Goal: Information Seeking & Learning: Learn about a topic

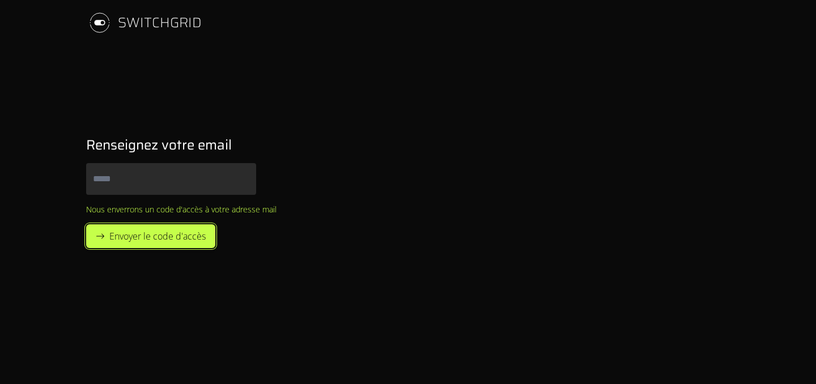
click at [181, 248] on button "Envoyer le code d'accès" at bounding box center [150, 236] width 129 height 24
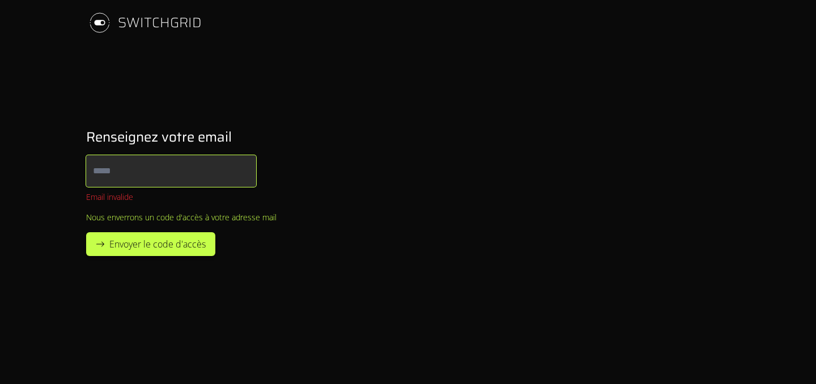
click at [168, 173] on input "Email" at bounding box center [171, 171] width 170 height 32
type input "**********"
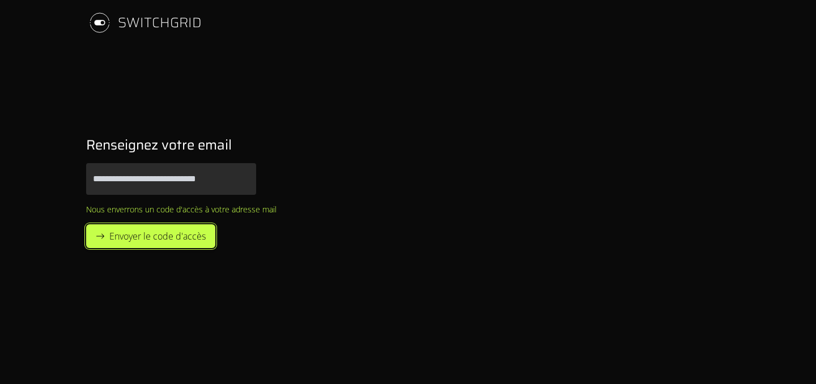
click at [184, 244] on button "Envoyer le code d'accès" at bounding box center [150, 236] width 129 height 24
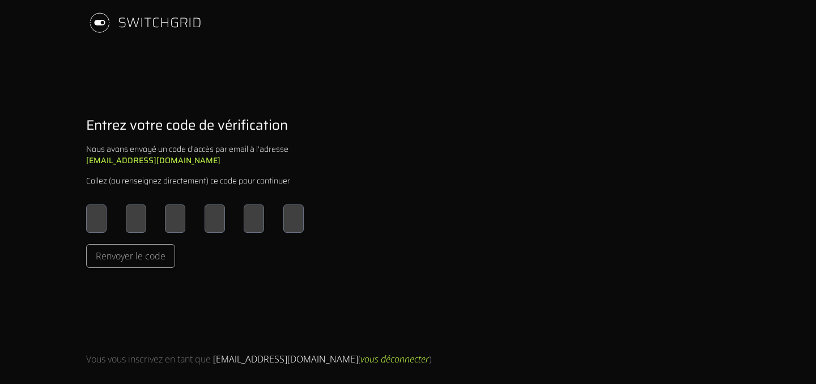
type input "*"
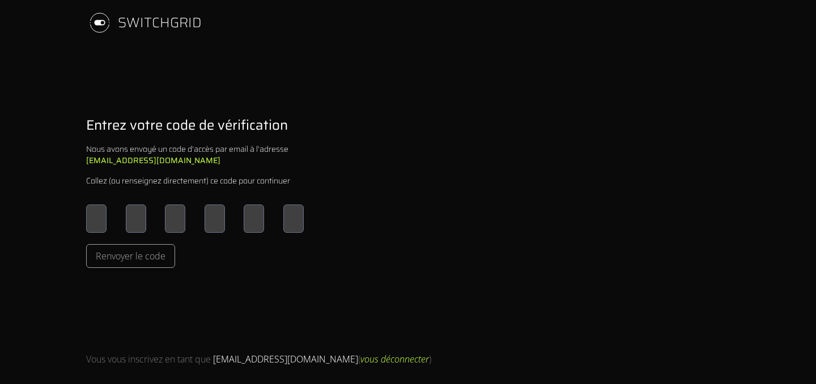
type input "*"
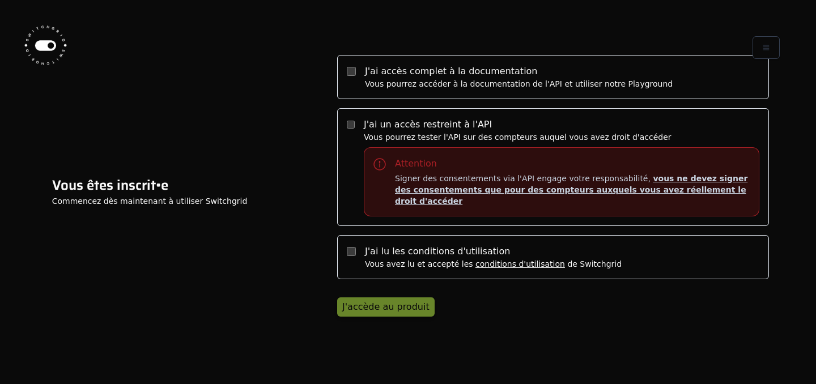
click at [408, 88] on div "Vous pourrez accéder à la documentation de l'API et utiliser notre Playground" at bounding box center [519, 83] width 308 height 11
click at [358, 254] on label "J'ai lu les conditions d'utilisation Vous avez lu et accepté les conditions d'u…" at bounding box center [553, 257] width 432 height 44
click at [358, 139] on label "J'ai un accès restreint à l'API Vous pourrez tester l'API sur des compteurs auq…" at bounding box center [553, 167] width 432 height 118
click at [372, 309] on button "J'accède au produit" at bounding box center [385, 306] width 97 height 19
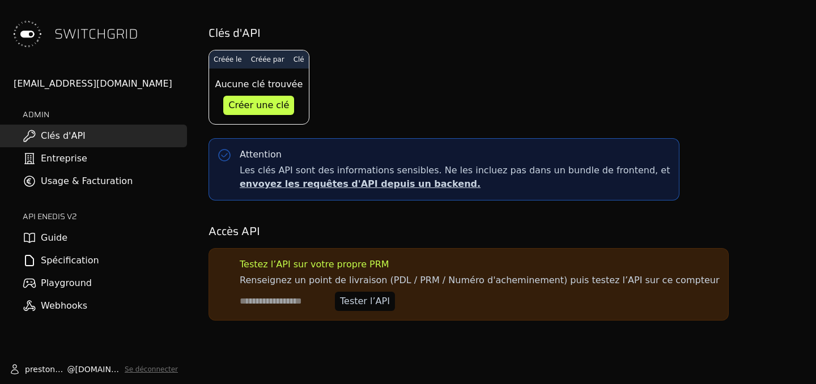
click at [102, 156] on link "Entreprise" at bounding box center [93, 158] width 187 height 23
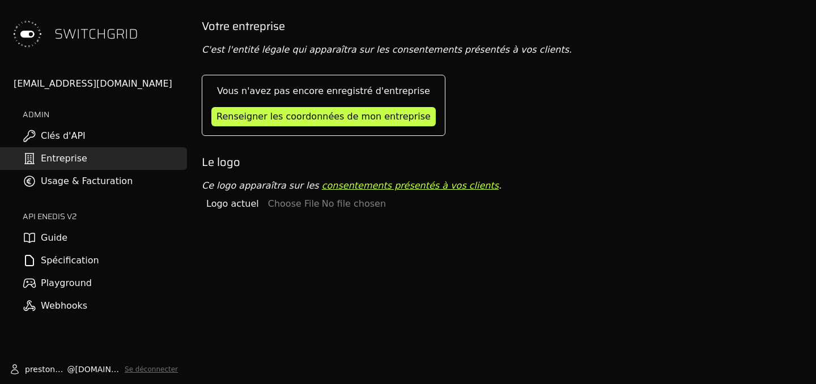
click at [119, 191] on link "Usage & Facturation" at bounding box center [93, 181] width 187 height 23
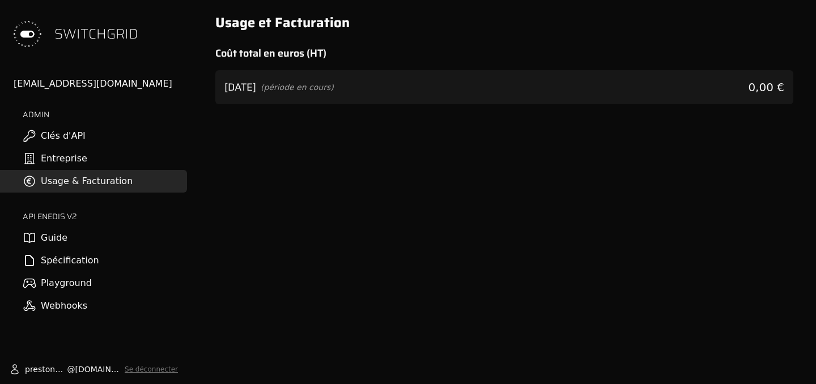
click at [83, 243] on link "Guide" at bounding box center [93, 238] width 187 height 23
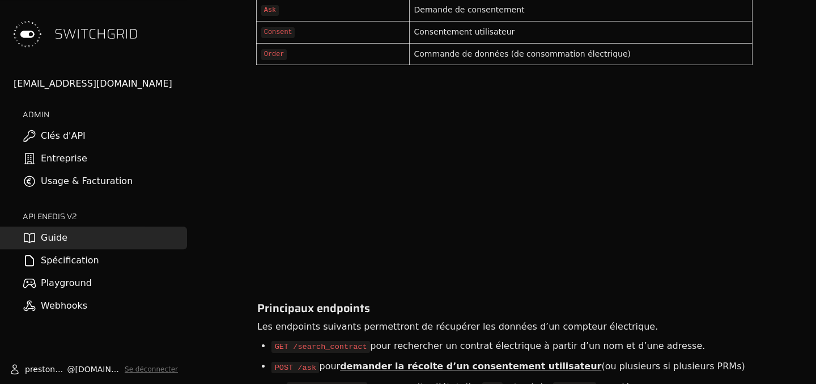
scroll to position [731, 0]
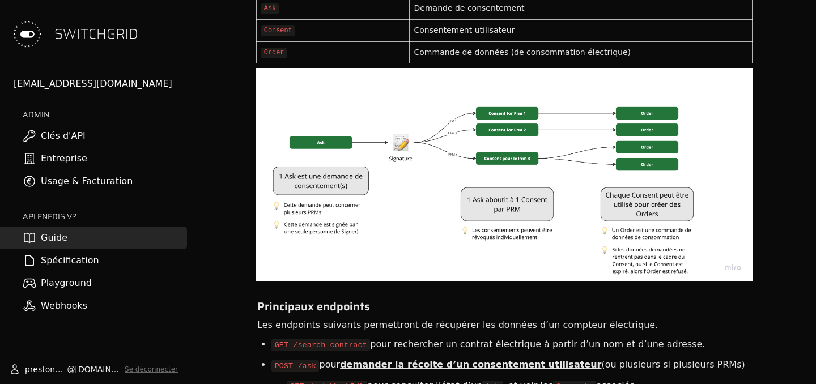
click at [132, 281] on link "Playground" at bounding box center [93, 283] width 187 height 23
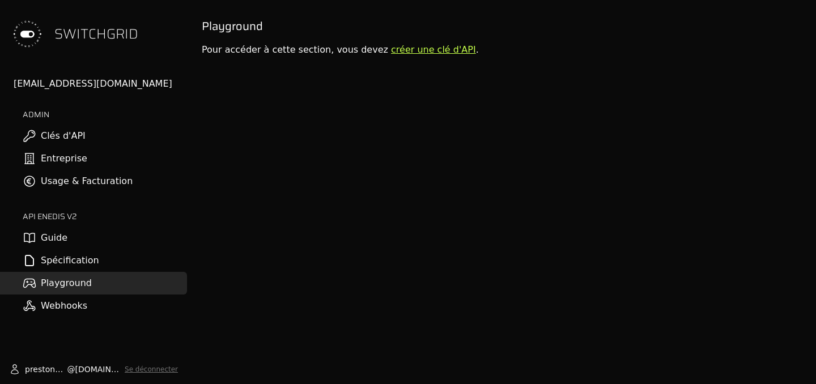
click at [135, 305] on link "Webhooks" at bounding box center [93, 306] width 187 height 23
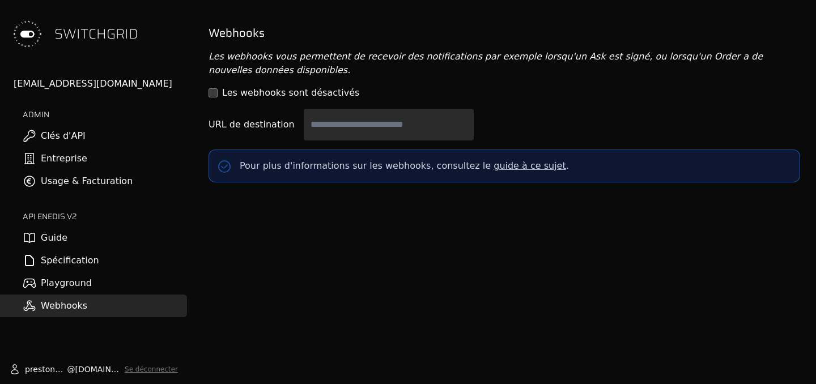
click at [111, 268] on link "Spécification" at bounding box center [93, 260] width 187 height 23
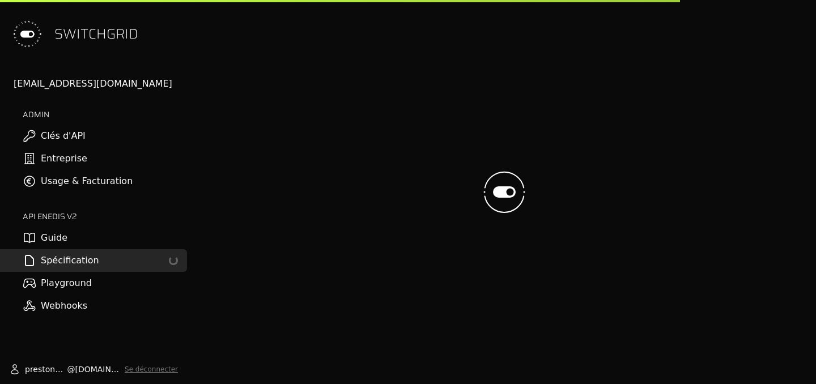
select select "**********"
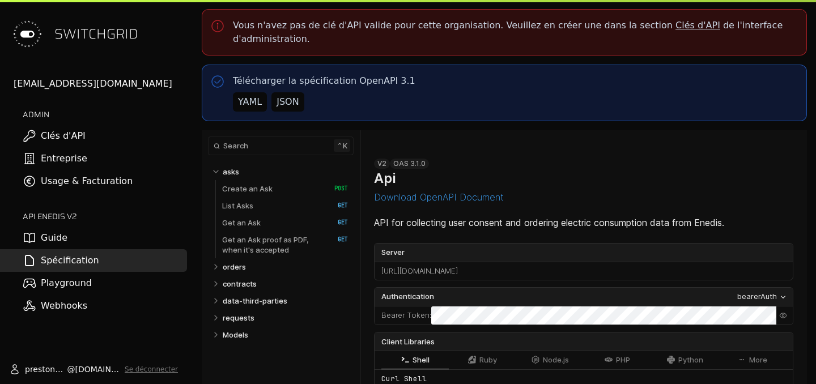
select select "**********"
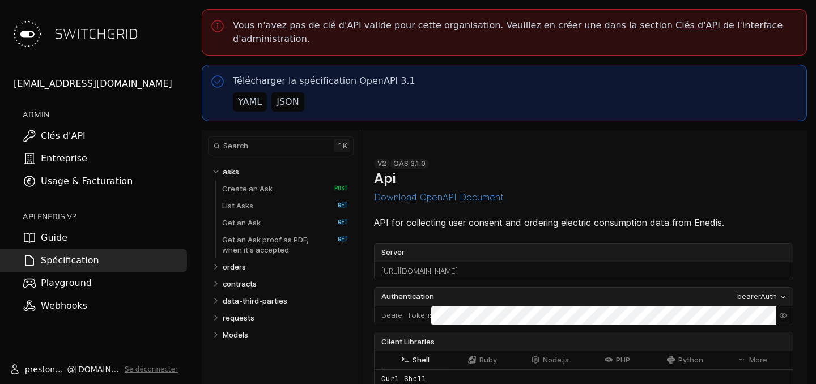
click at [117, 236] on link "Guide" at bounding box center [93, 238] width 187 height 23
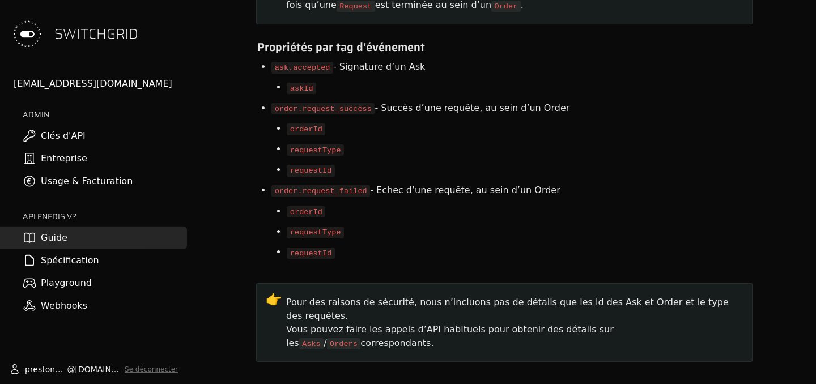
scroll to position [8567, 0]
click at [89, 244] on link "Guide" at bounding box center [93, 238] width 187 height 23
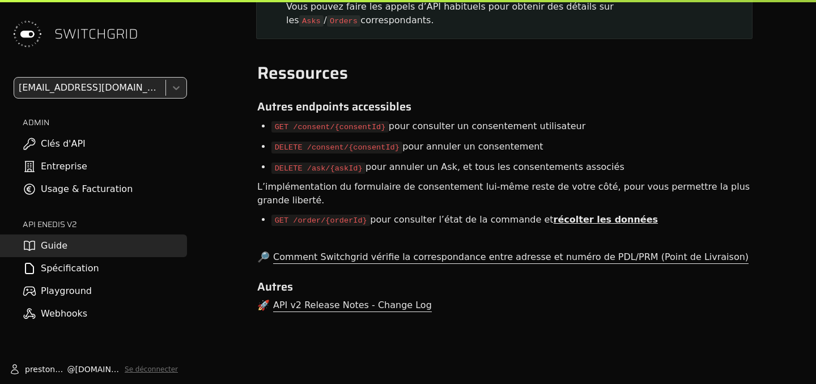
scroll to position [0, 0]
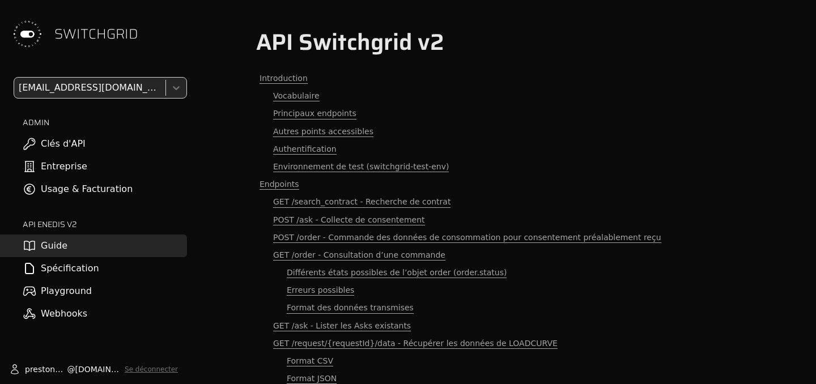
click at [87, 267] on link "Spécification" at bounding box center [93, 268] width 187 height 23
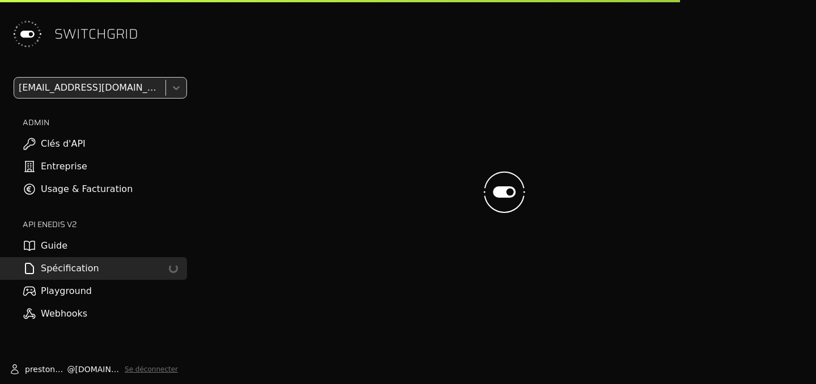
select select "**********"
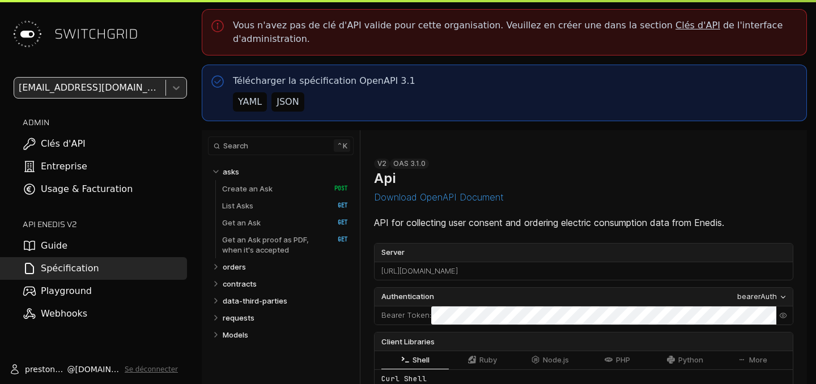
select select "**********"
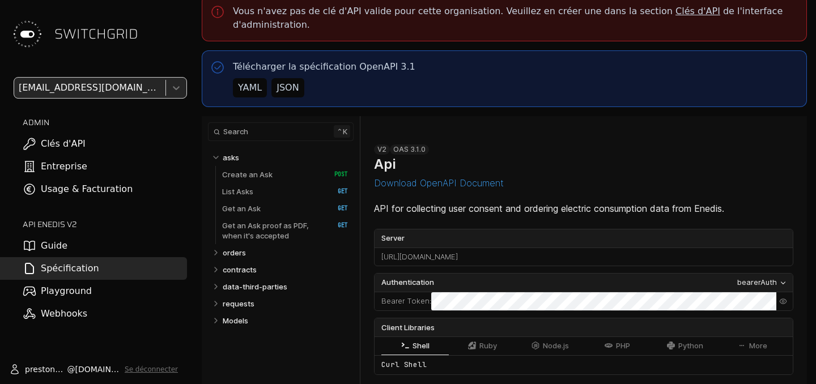
scroll to position [15, 0]
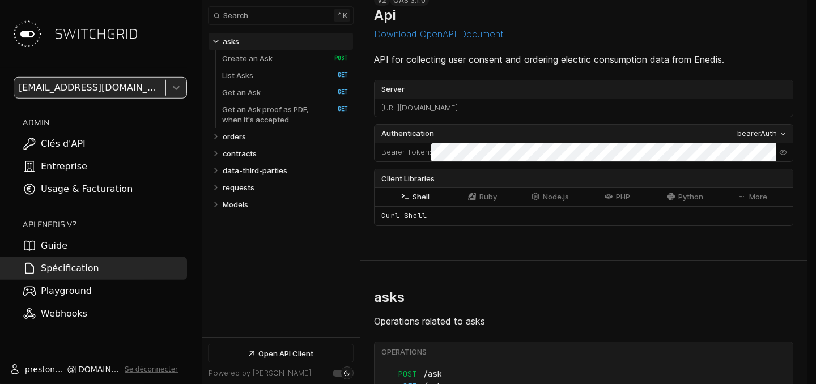
scroll to position [187, 0]
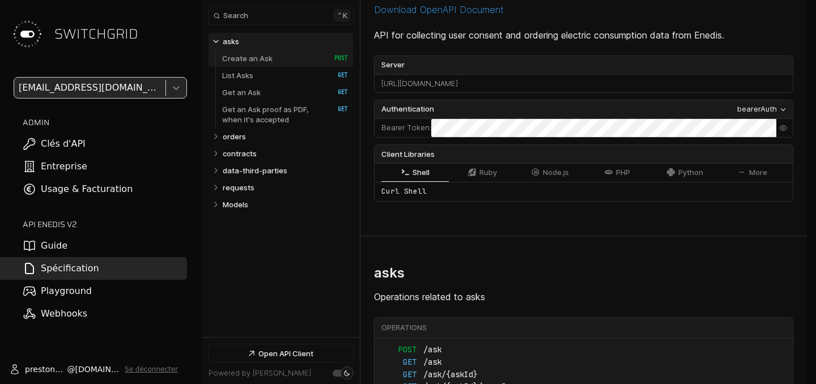
click at [268, 62] on p "Create an Ask" at bounding box center [247, 58] width 50 height 10
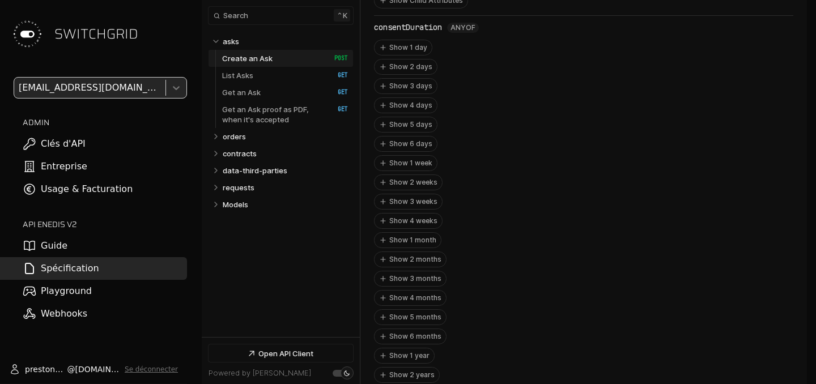
scroll to position [1401, 0]
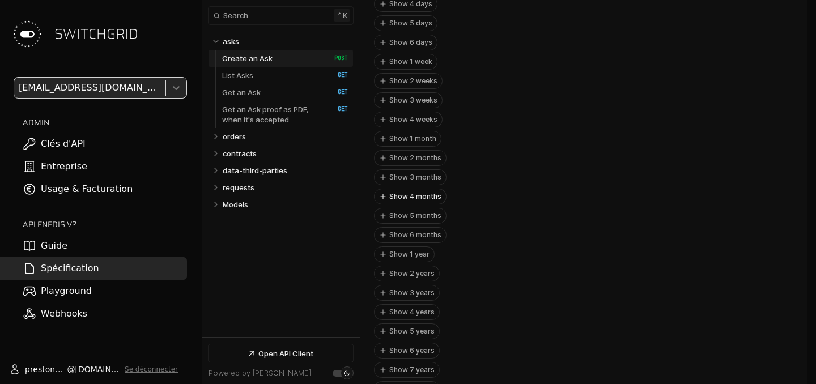
click at [397, 189] on button "Show 4 months" at bounding box center [409, 196] width 71 height 15
click at [397, 189] on button "Hide 4 months" at bounding box center [583, 196] width 418 height 15
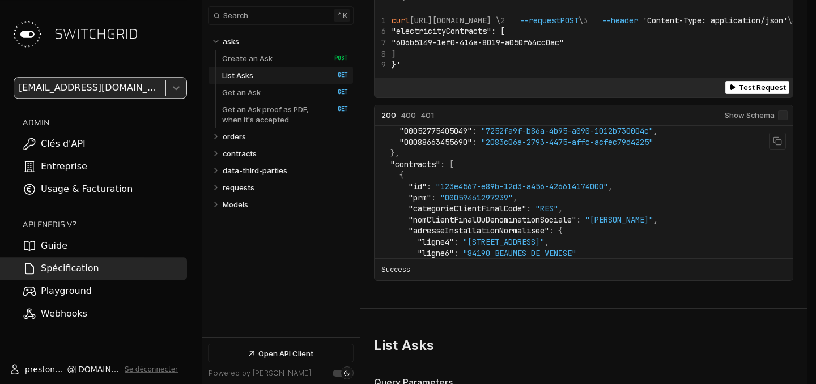
scroll to position [291, 0]
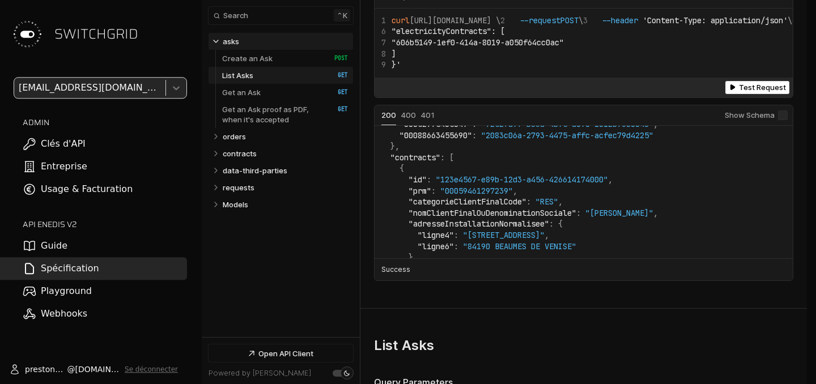
click at [217, 43] on icon "Table of contents for Api" at bounding box center [215, 41] width 9 height 9
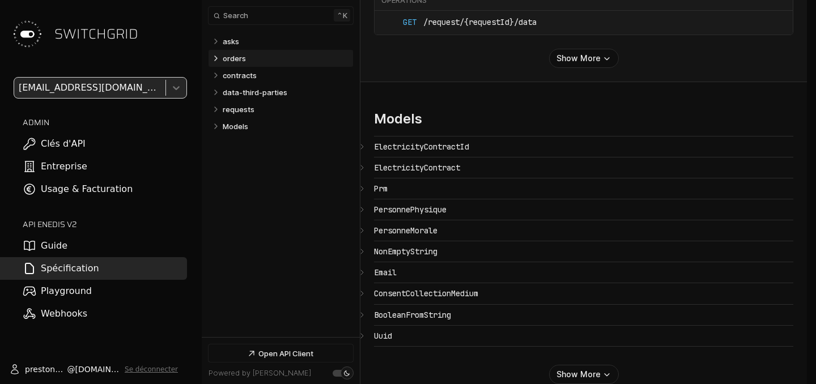
click at [216, 59] on icon "Table of contents for Api" at bounding box center [216, 58] width 2 height 5
select select "**********"
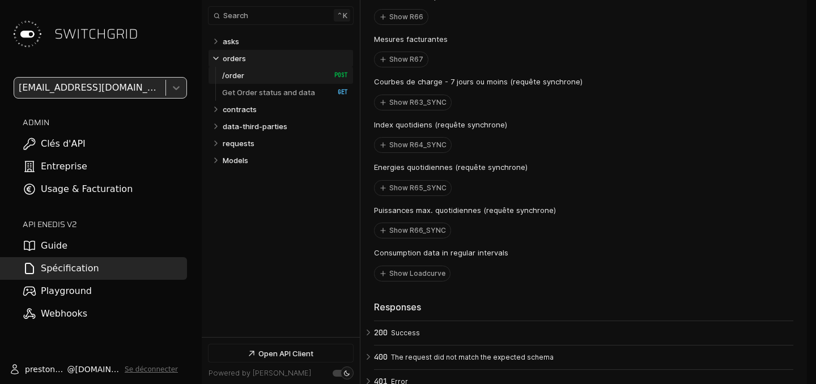
select select "**********"
click at [216, 59] on icon "Table of contents for Api" at bounding box center [216, 58] width 5 height 2
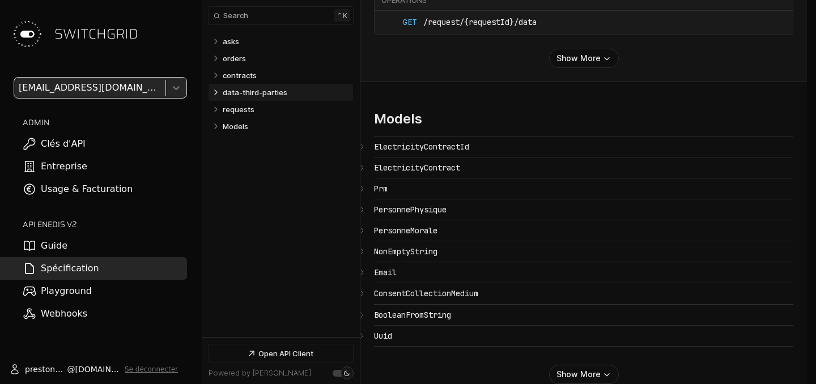
click at [215, 87] on button "Expand data-third-parties" at bounding box center [215, 92] width 11 height 11
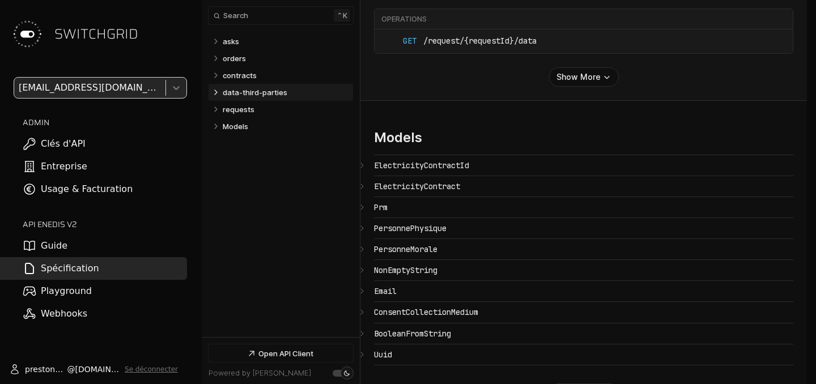
select select "**********"
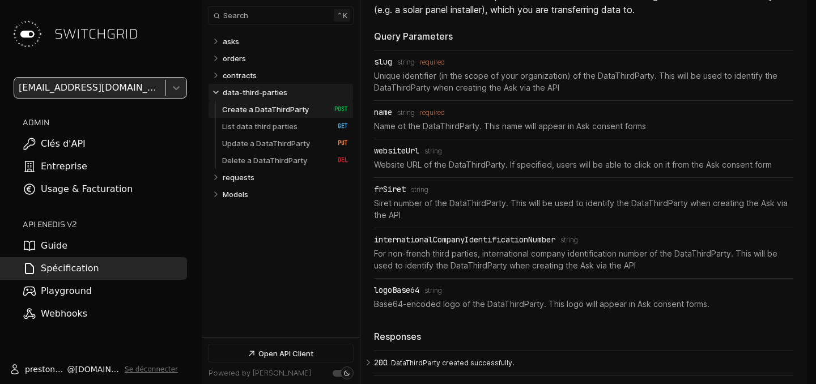
select select "**********"
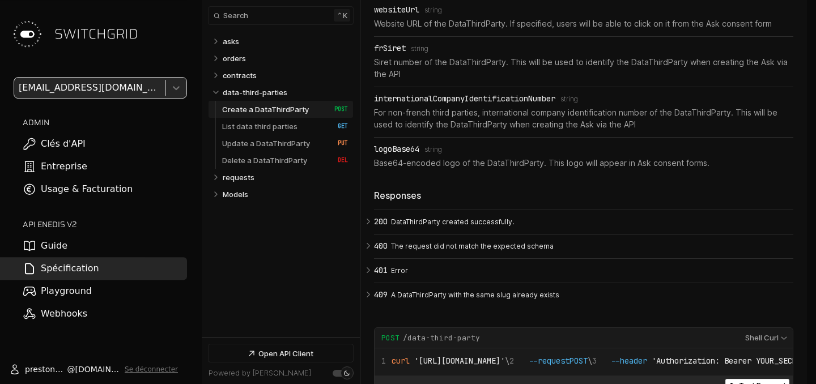
scroll to position [1375, 0]
click at [217, 177] on icon "Table of contents for Api" at bounding box center [216, 177] width 2 height 5
select select "**********"
click at [252, 204] on p "Get data from a specific Request" at bounding box center [272, 199] width 100 height 20
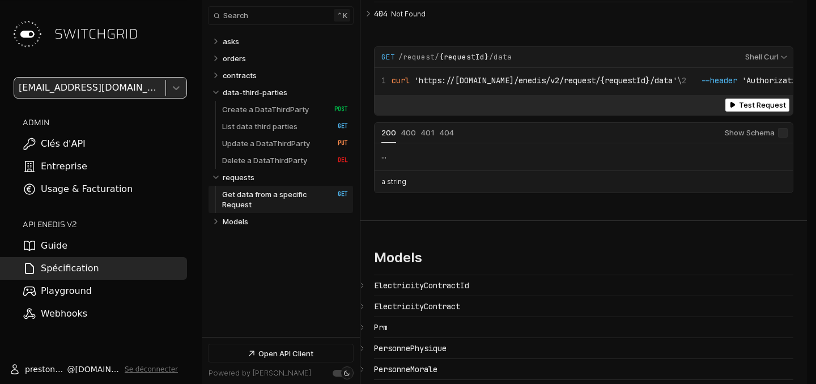
scroll to position [5010, 0]
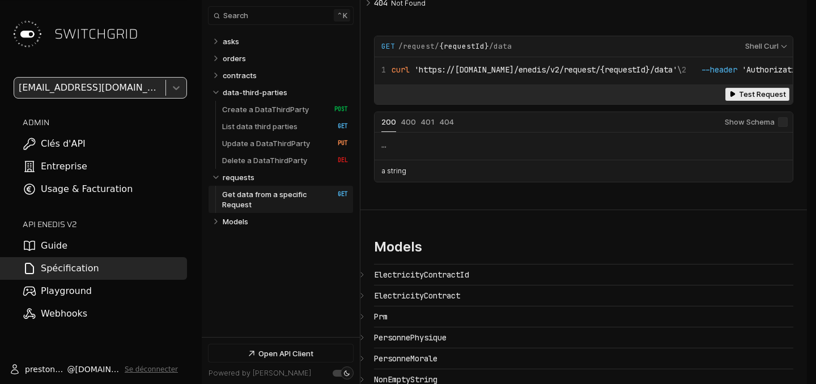
click at [743, 101] on button "Test Request (get /request/{requestId}/data)" at bounding box center [757, 94] width 64 height 13
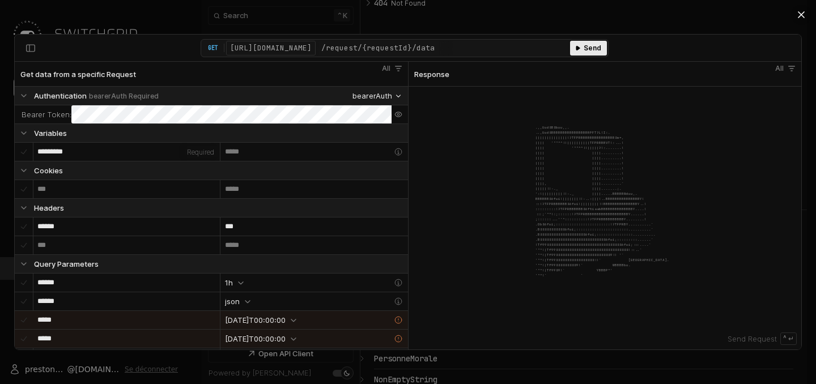
click at [590, 44] on span "Send" at bounding box center [592, 48] width 18 height 10
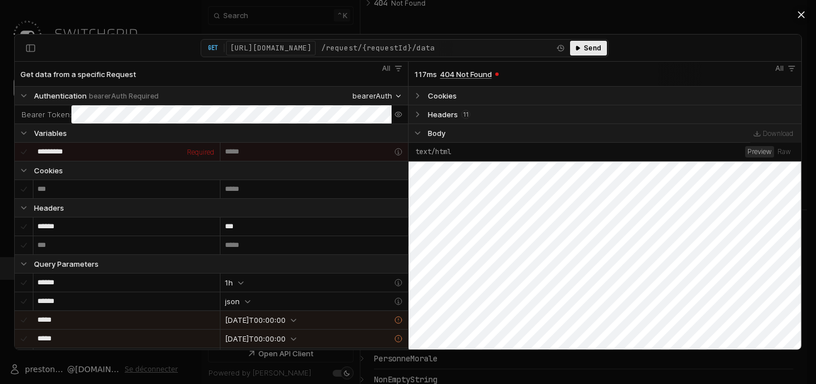
click at [590, 44] on span "Send" at bounding box center [592, 48] width 18 height 10
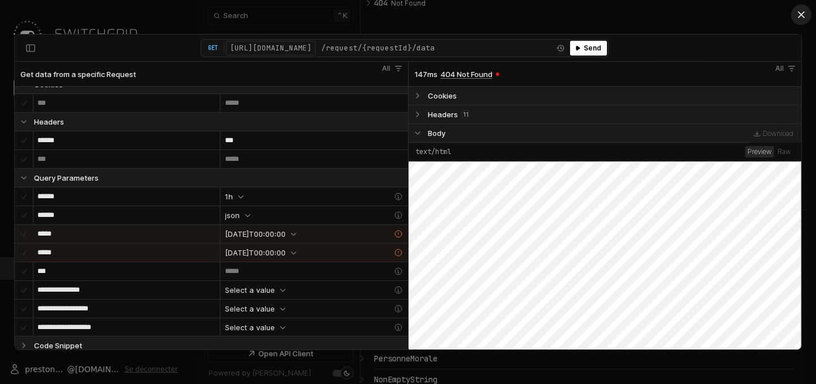
click at [805, 19] on icon "API Client" at bounding box center [800, 14] width 11 height 11
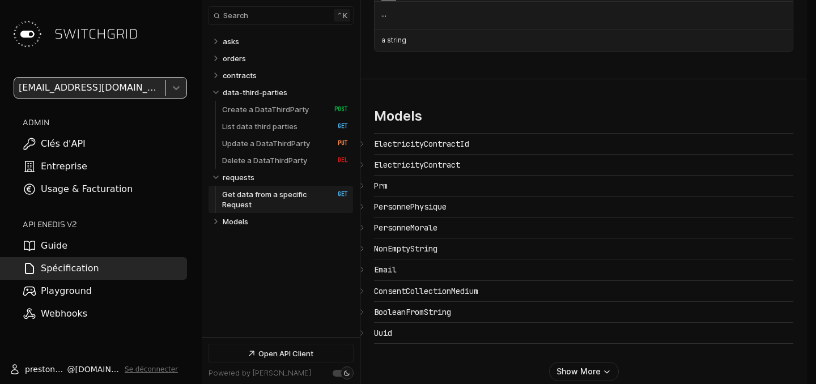
scroll to position [5176, 0]
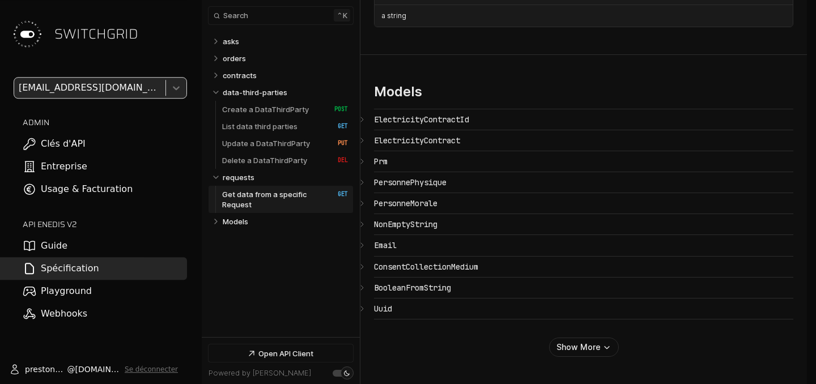
click at [176, 89] on icon at bounding box center [176, 88] width 7 height 4
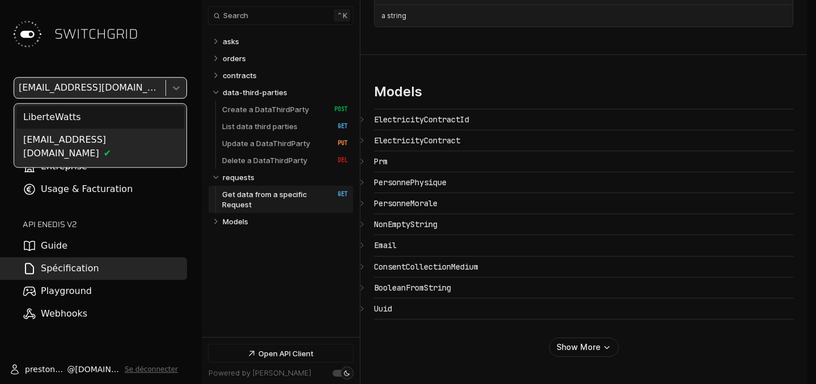
click at [112, 117] on div "LiberteWatts" at bounding box center [100, 117] width 168 height 23
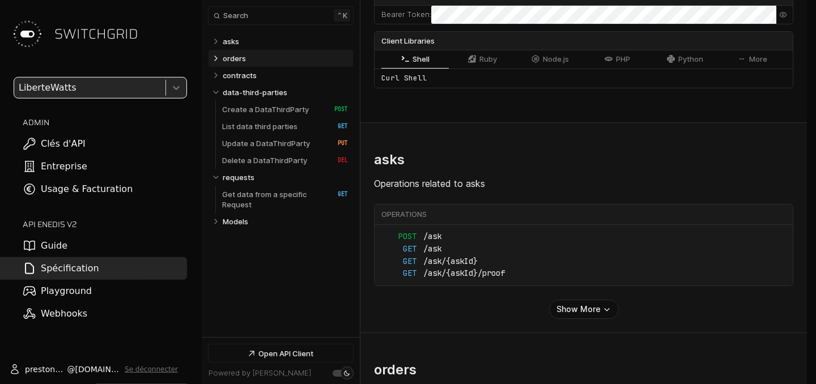
scroll to position [326, 0]
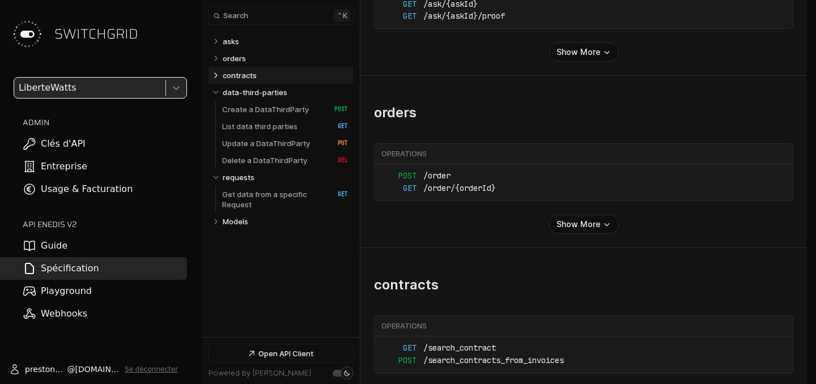
scroll to position [545, 0]
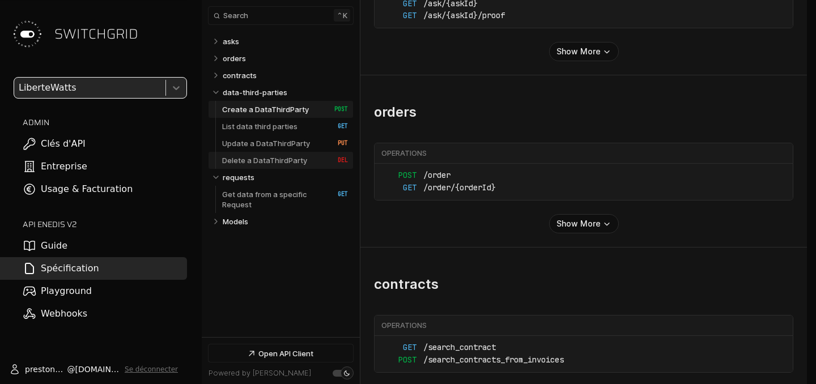
scroll to position [804, 0]
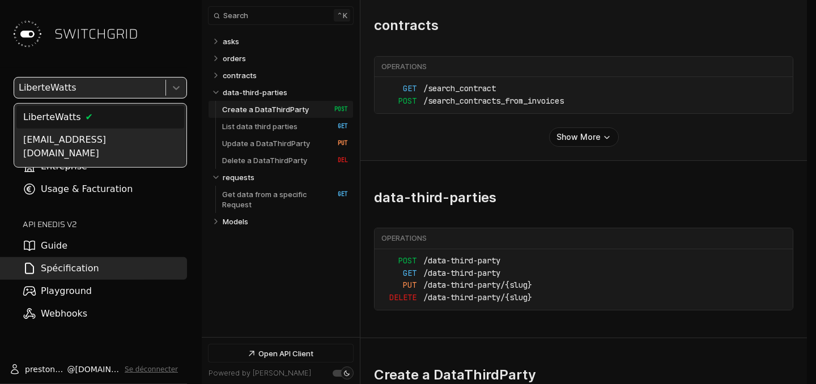
click at [180, 91] on icon at bounding box center [175, 87] width 11 height 11
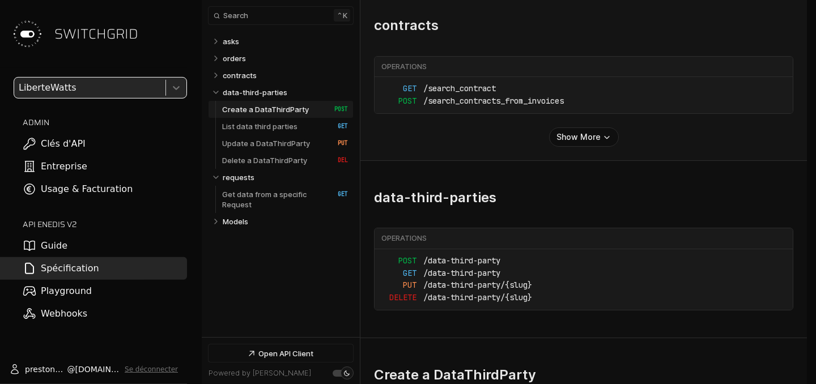
click at [180, 91] on icon at bounding box center [175, 87] width 11 height 11
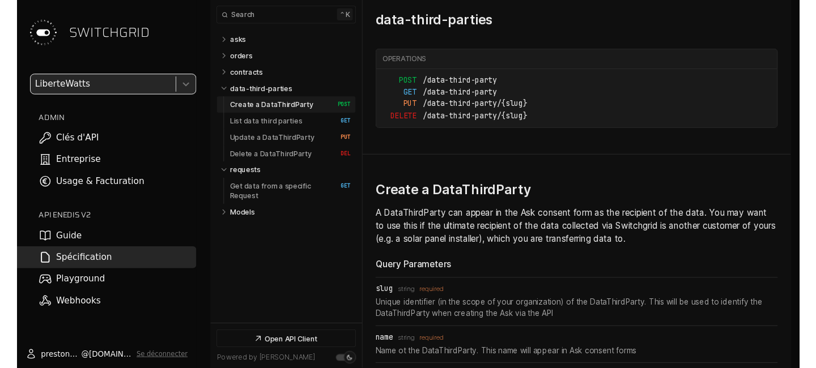
scroll to position [1004, 0]
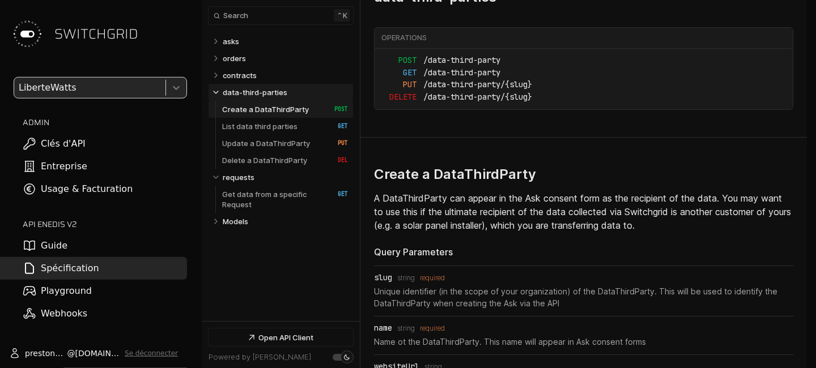
click at [217, 92] on icon "Table of contents for Api" at bounding box center [215, 92] width 9 height 9
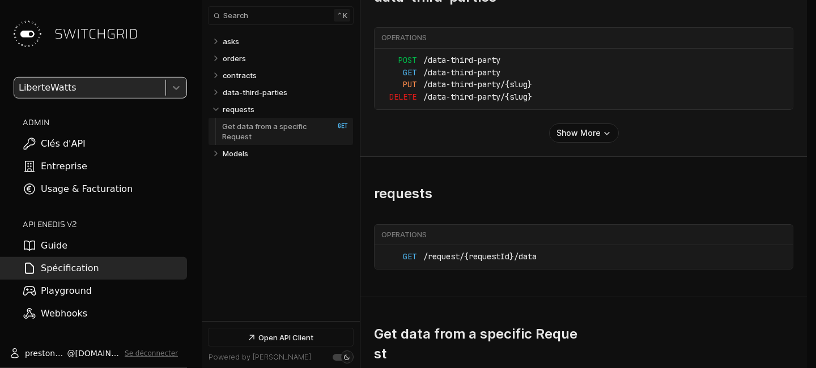
click at [259, 133] on p "Get data from a specific Request" at bounding box center [272, 131] width 100 height 20
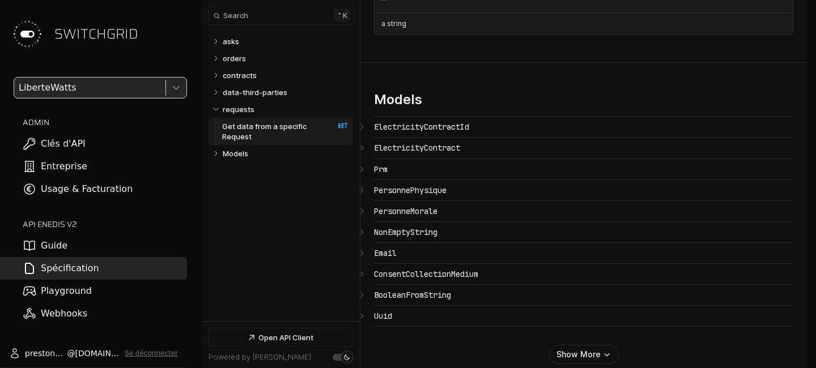
scroll to position [2259, 0]
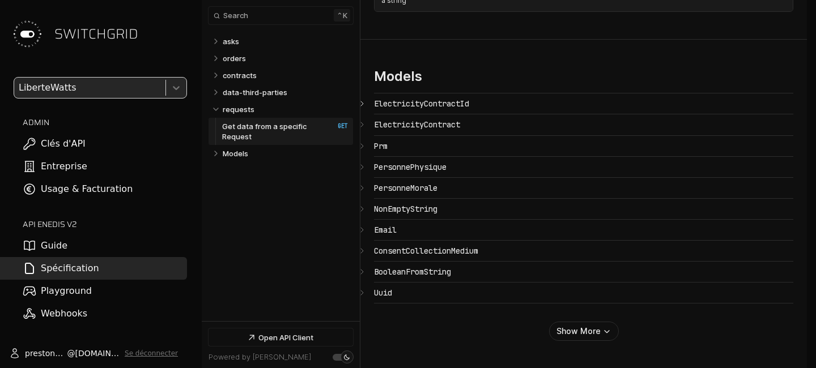
click at [364, 105] on icon "Open API Documentation for Api" at bounding box center [361, 103] width 9 height 9
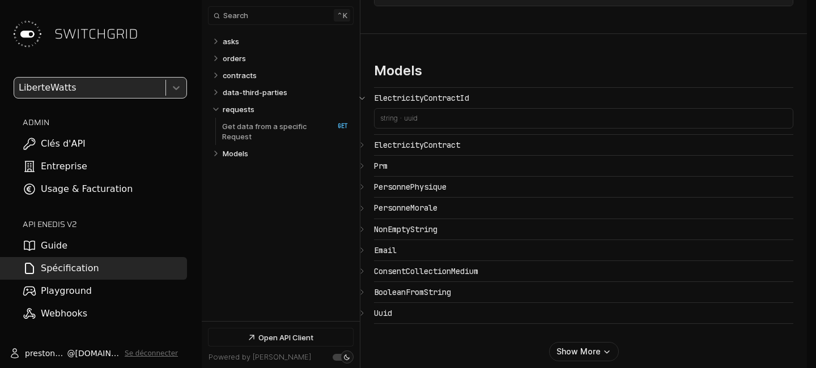
click at [364, 100] on icon "Open API Documentation for Api" at bounding box center [362, 98] width 5 height 2
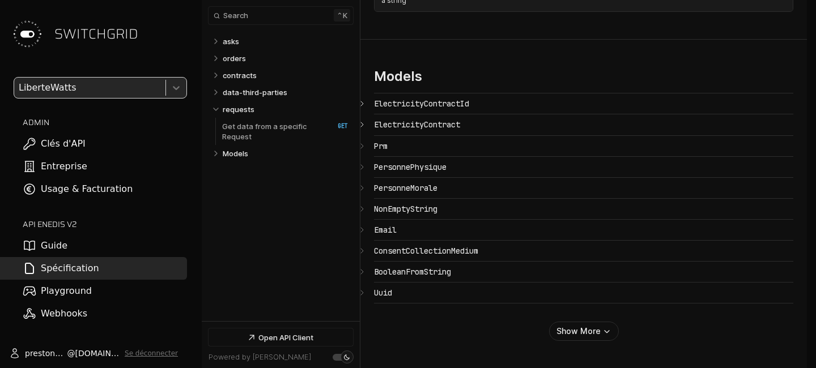
click at [364, 127] on icon "Open API Documentation for Api" at bounding box center [361, 124] width 9 height 9
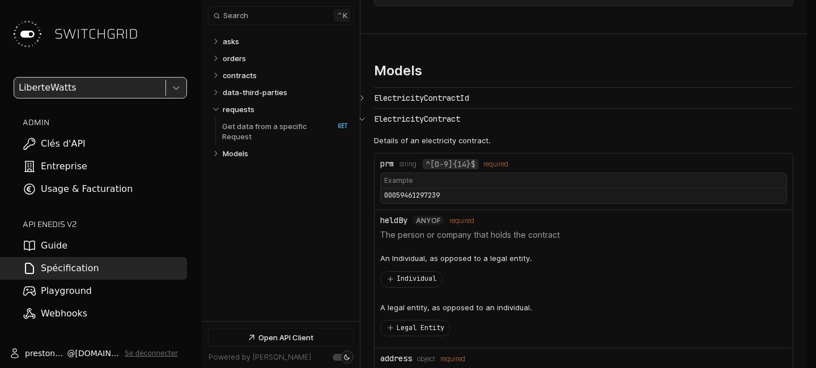
click at [364, 123] on icon "Open API Documentation for Api" at bounding box center [361, 118] width 9 height 9
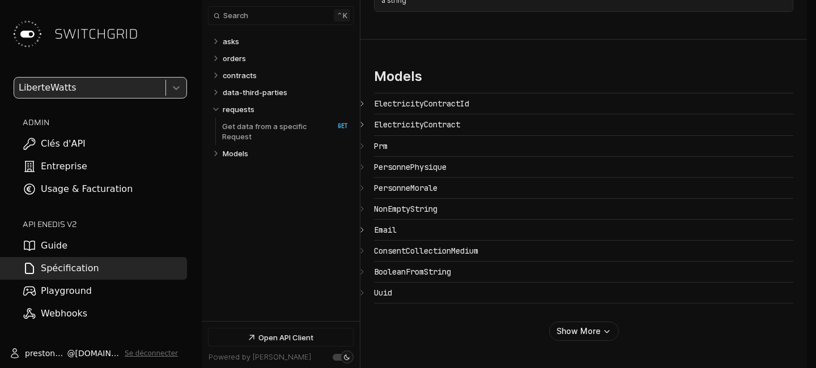
click at [363, 231] on icon "Open API Documentation for Api" at bounding box center [361, 229] width 9 height 9
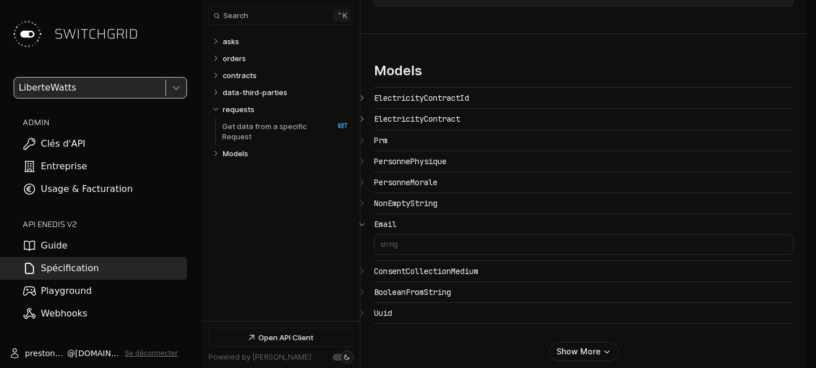
click at [363, 229] on icon "Open API Documentation for Api" at bounding box center [361, 224] width 9 height 9
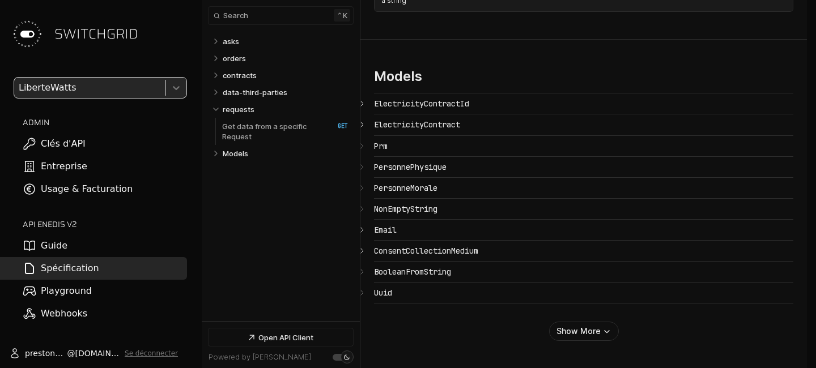
click at [366, 250] on icon "Open API Documentation for Api" at bounding box center [361, 250] width 9 height 9
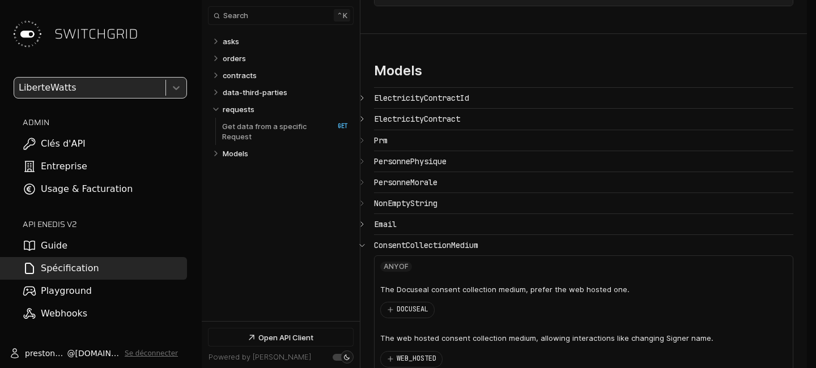
click at [366, 250] on icon "Open API Documentation for Api" at bounding box center [361, 245] width 9 height 9
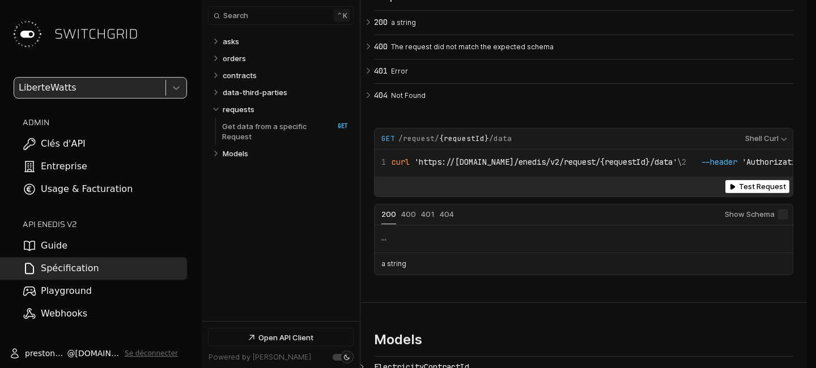
scroll to position [1999, 0]
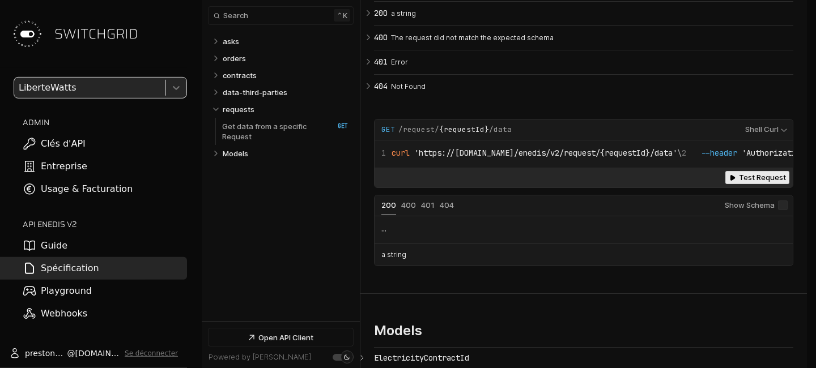
click at [741, 182] on span "Test Request" at bounding box center [762, 177] width 47 height 8
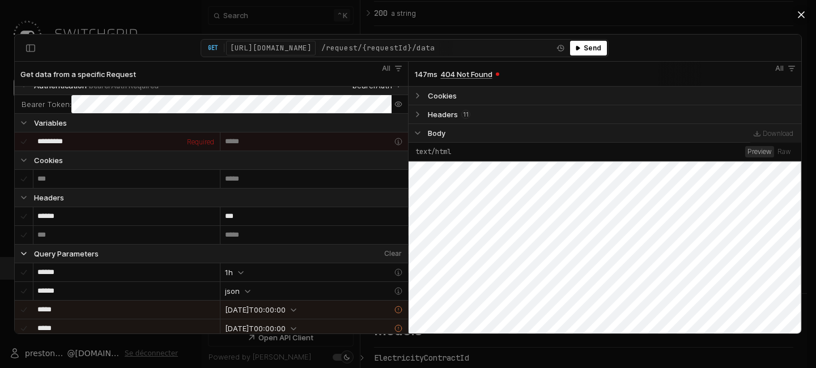
scroll to position [0, 0]
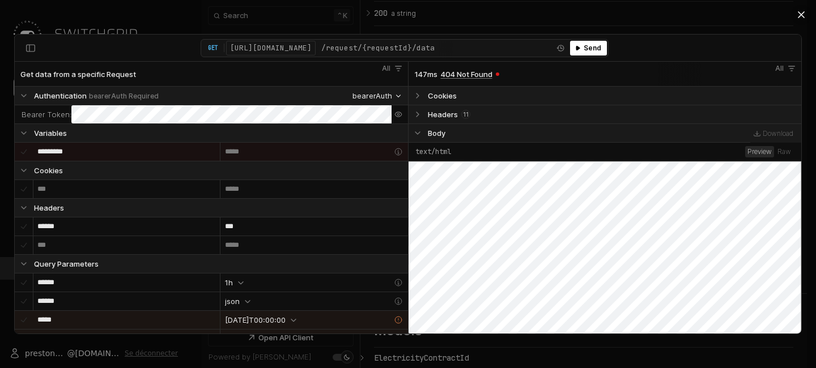
click at [69, 152] on div "*********" at bounding box center [53, 151] width 32 height 11
click at [250, 152] on div "*****" at bounding box center [307, 152] width 174 height 18
click at [114, 50] on div "GET Server: [URL][DOMAIN_NAME] /request/{requestId}/data Request History Send S…" at bounding box center [408, 48] width 786 height 27
click at [805, 16] on icon "API Client" at bounding box center [800, 14] width 11 height 11
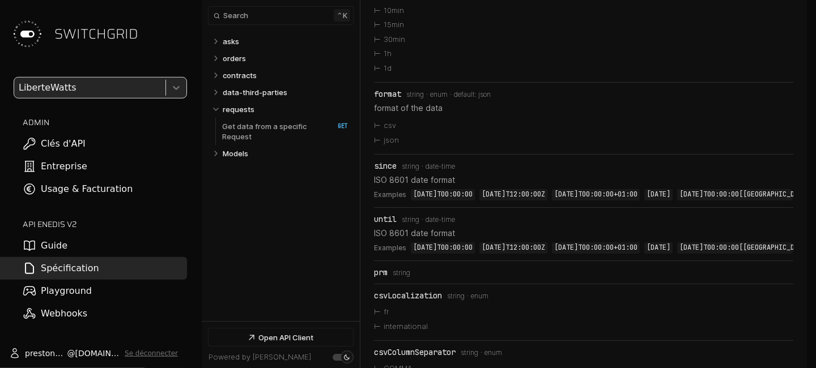
scroll to position [1370, 0]
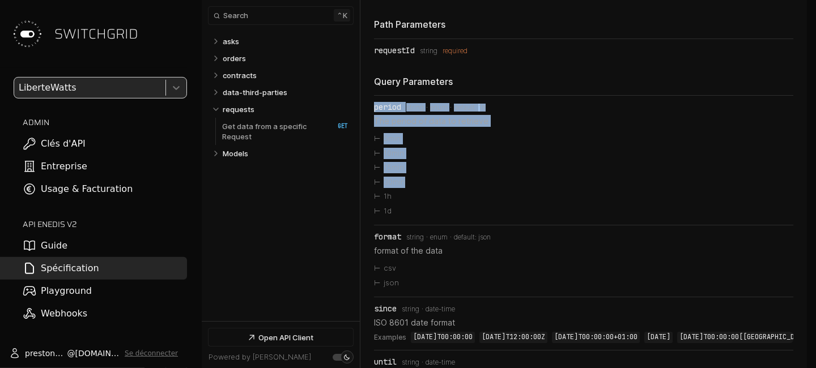
drag, startPoint x: 373, startPoint y: 91, endPoint x: 434, endPoint y: 169, distance: 98.9
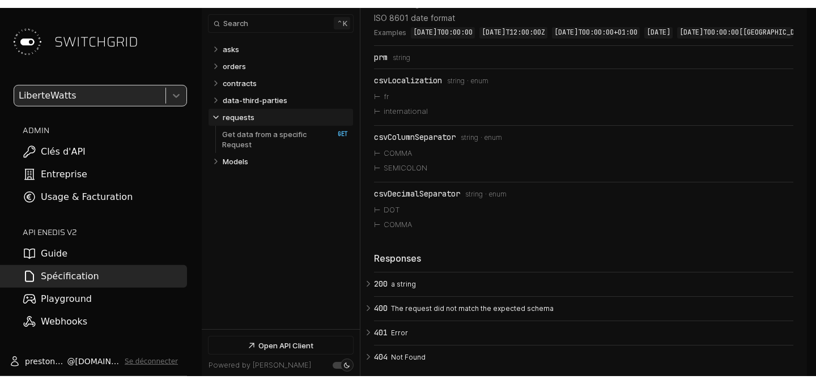
scroll to position [1751, 0]
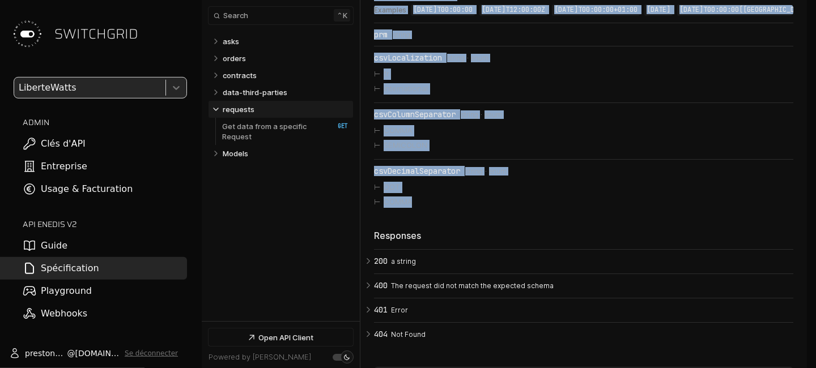
drag, startPoint x: 373, startPoint y: 87, endPoint x: 436, endPoint y: 211, distance: 139.6
click at [436, 211] on section "Get data from a specific Request ​ # Copy link Path Parameters requestId Type: …" at bounding box center [583, 46] width 446 height 991
copy div "Path Parameters requestId Type: string required Query Parameters period Type: s…"
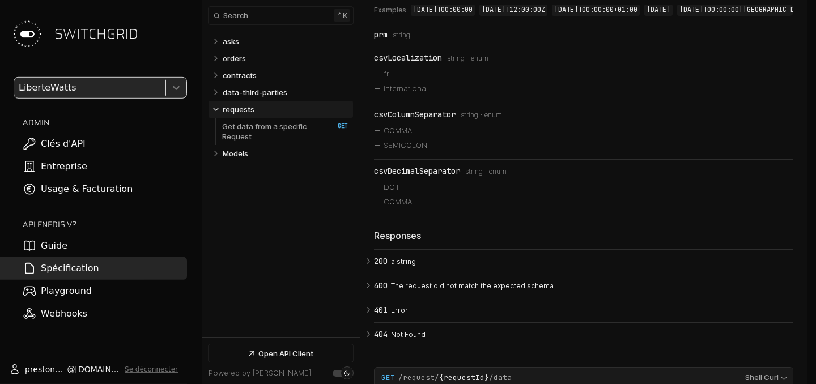
click at [308, 270] on nav "Expand asks   asks Expand orders   orders Expand contracts   contracts Expand d…" at bounding box center [281, 182] width 158 height 309
click at [118, 163] on link "Entreprise" at bounding box center [93, 166] width 187 height 23
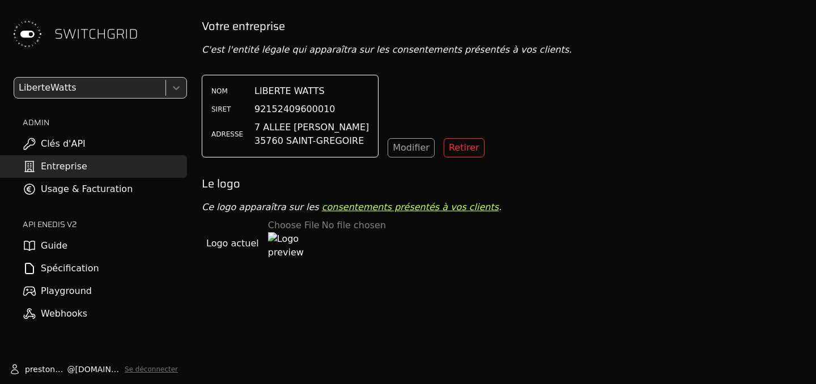
click at [108, 138] on link "Clés d'API" at bounding box center [93, 144] width 187 height 23
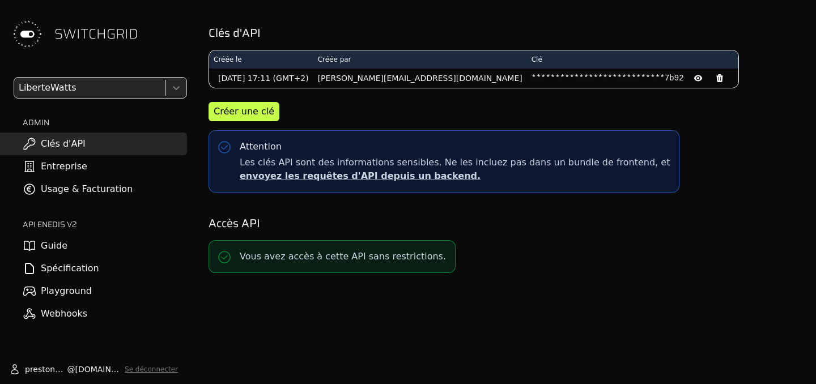
click at [89, 240] on link "Guide" at bounding box center [93, 246] width 187 height 23
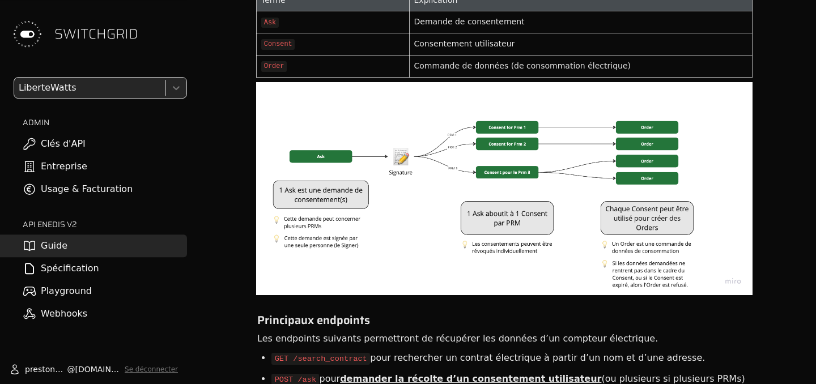
scroll to position [758, 0]
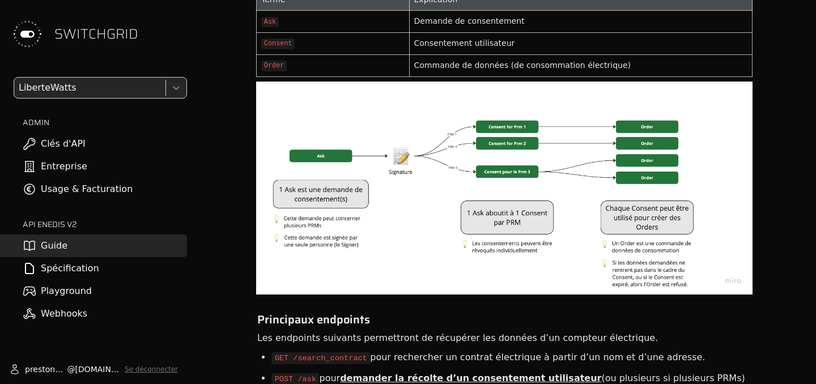
click at [107, 274] on link "Spécification" at bounding box center [93, 268] width 187 height 23
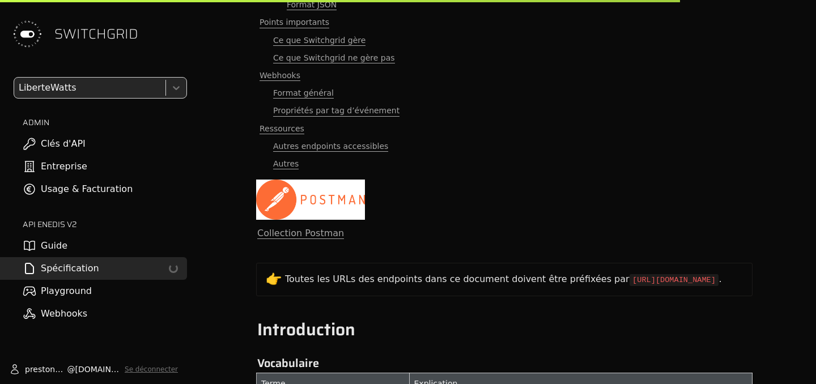
scroll to position [1141, 0]
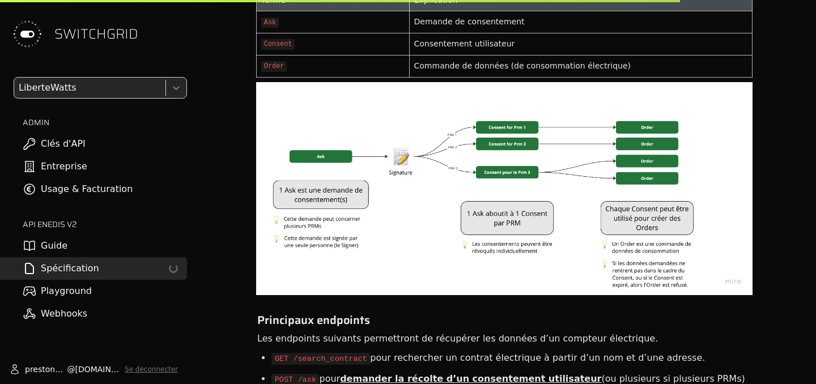
select select "**********"
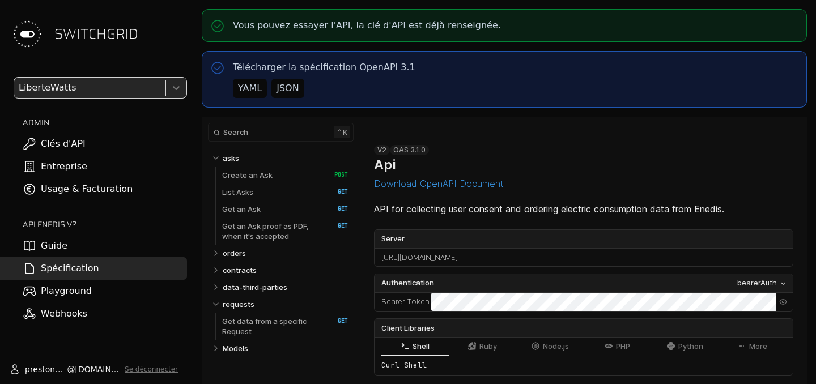
select select "**********"
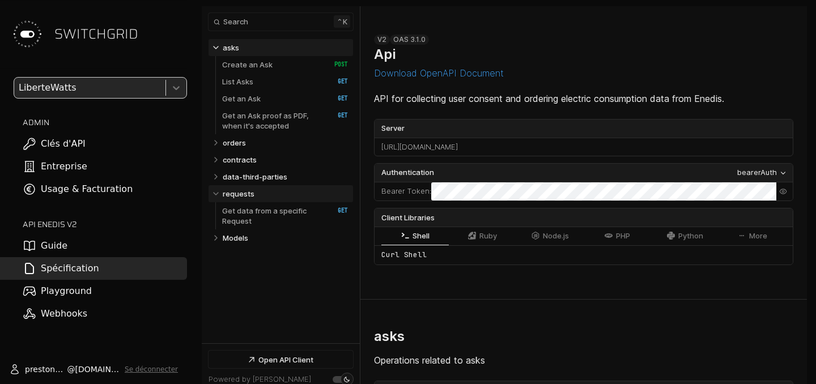
scroll to position [113, 0]
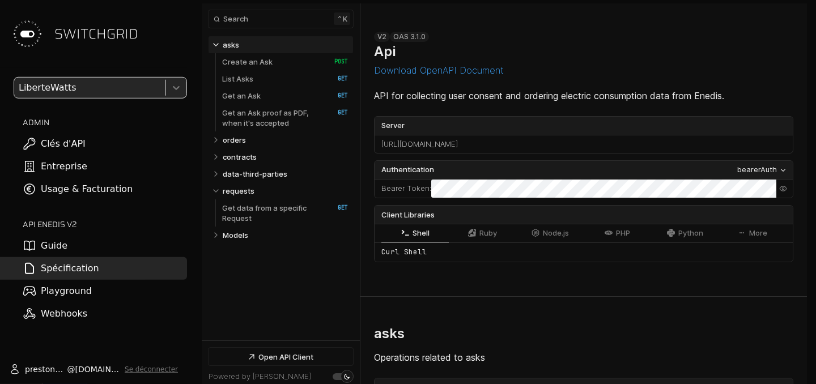
click at [218, 39] on button "Collapse asks" at bounding box center [215, 44] width 11 height 11
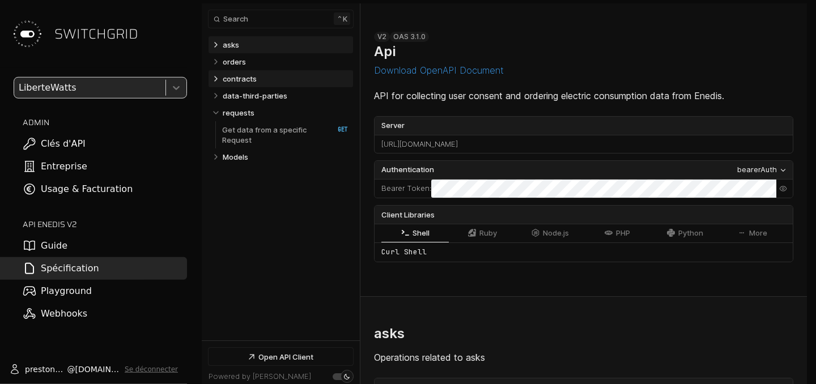
click at [220, 76] on icon "Table of contents for Api" at bounding box center [215, 78] width 9 height 9
select select "**********"
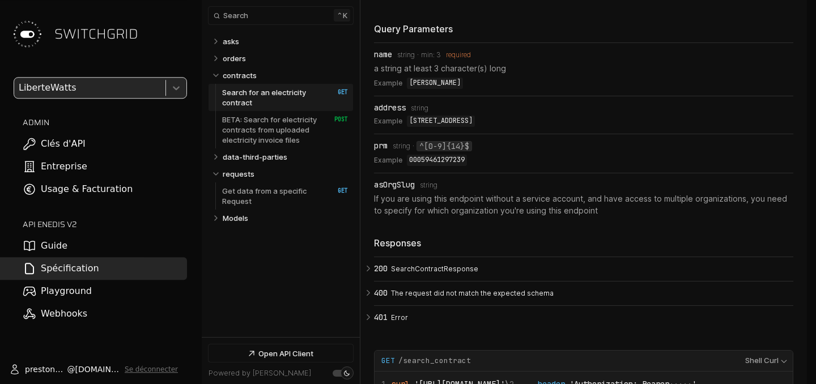
scroll to position [1013, 0]
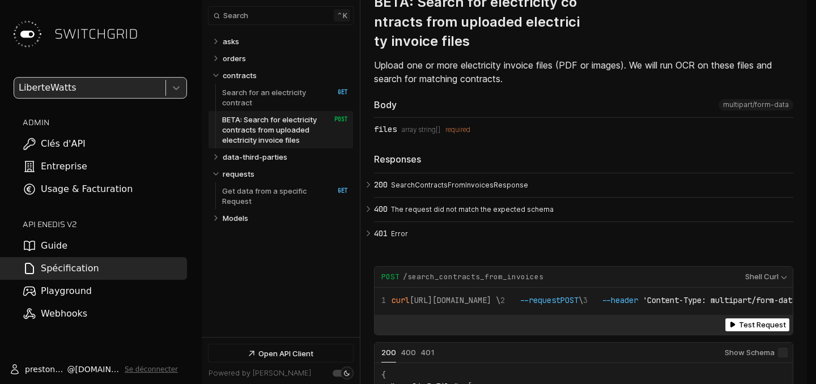
scroll to position [1683, 0]
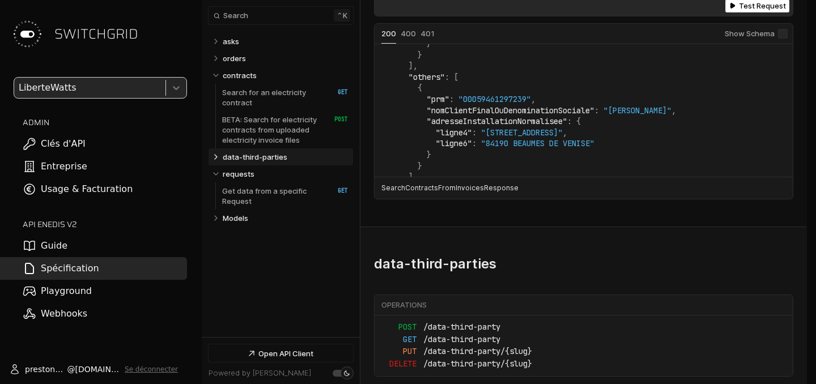
scroll to position [157, 0]
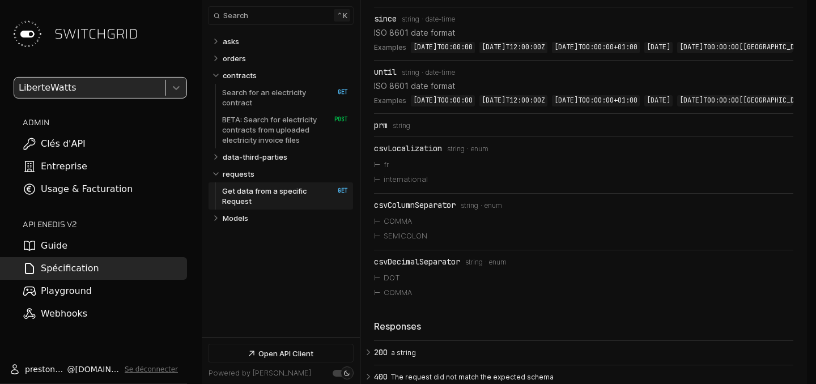
scroll to position [2627, 0]
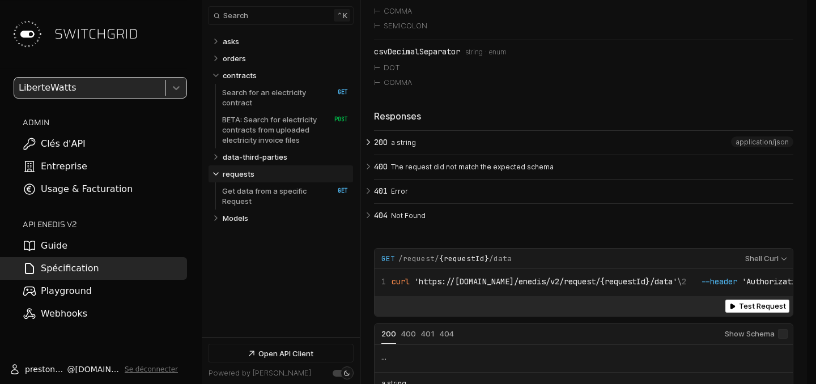
scroll to position [3130, 0]
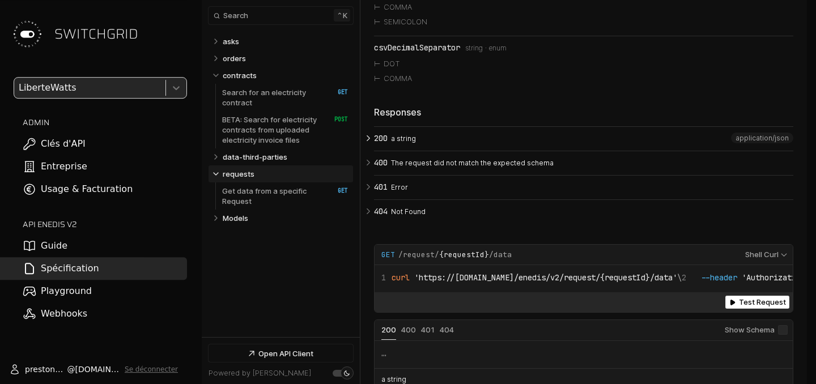
click at [373, 143] on icon "Open API Documentation for Api" at bounding box center [368, 138] width 10 height 10
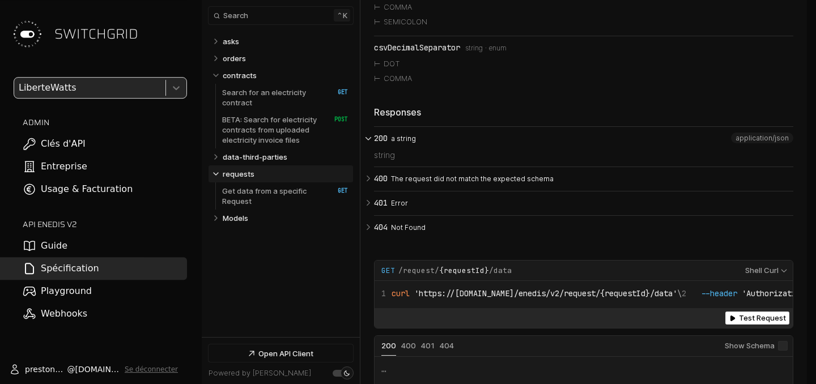
click at [761, 142] on span "application/json" at bounding box center [761, 138] width 53 height 8
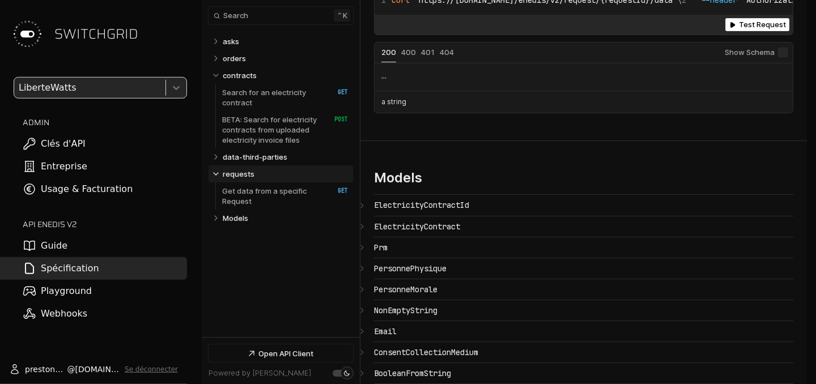
scroll to position [3421, 0]
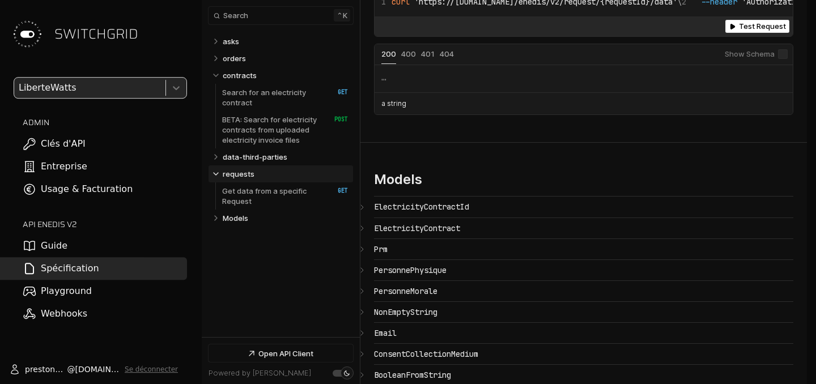
click at [786, 59] on span "Example Responses" at bounding box center [783, 54] width 10 height 10
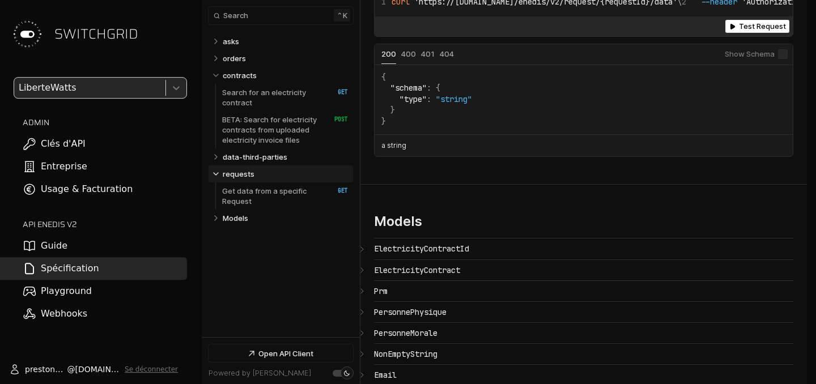
click at [786, 59] on span "Example Responses" at bounding box center [783, 54] width 10 height 10
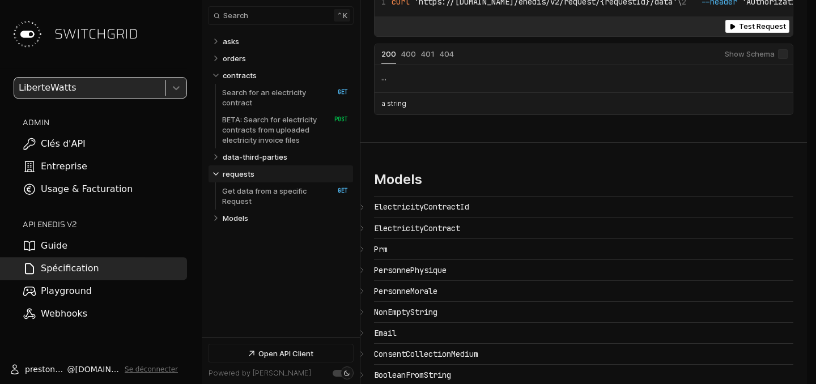
click at [786, 59] on span "Example Responses" at bounding box center [783, 54] width 10 height 10
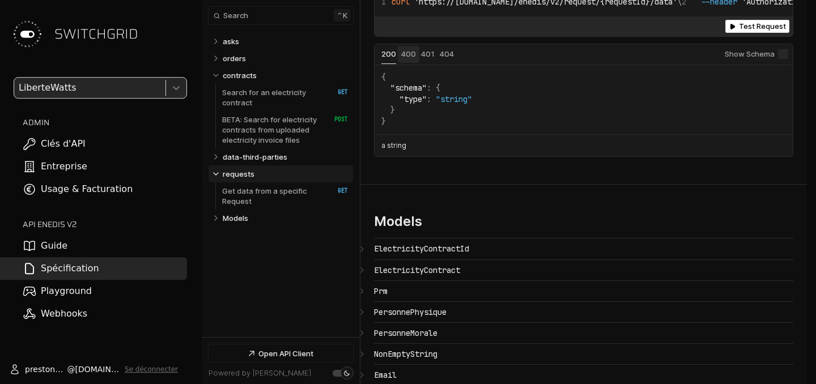
click at [403, 58] on span "Status: 400" at bounding box center [408, 53] width 15 height 9
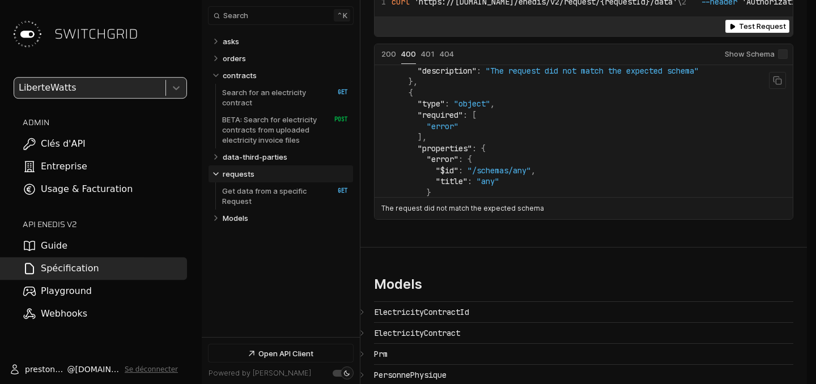
scroll to position [1062, 0]
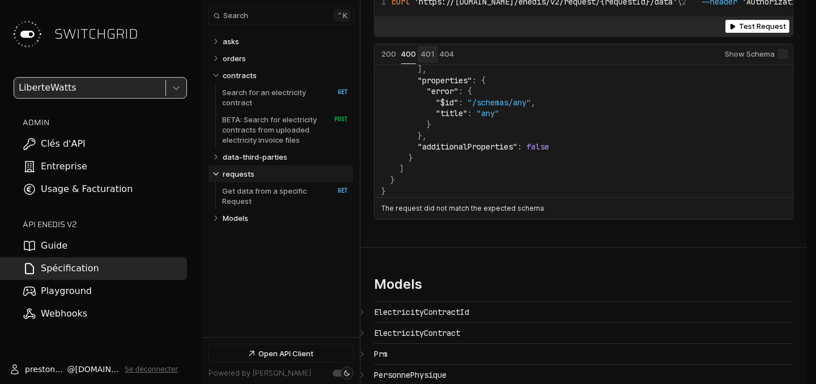
click at [426, 58] on span "Status: 401" at bounding box center [428, 53] width 14 height 9
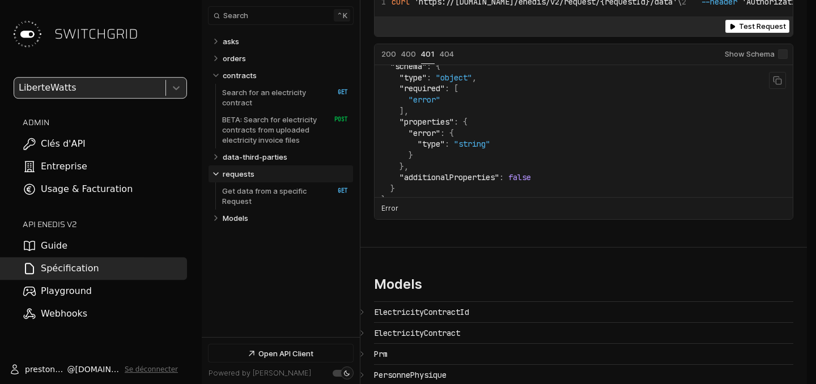
scroll to position [30, 0]
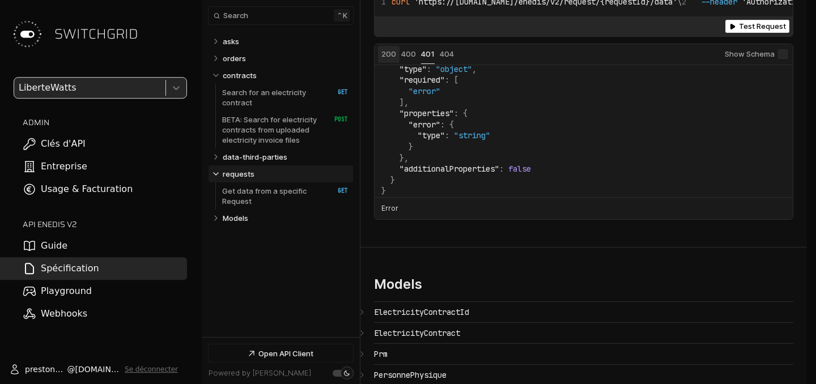
click at [390, 58] on span "Status: 200" at bounding box center [388, 53] width 15 height 9
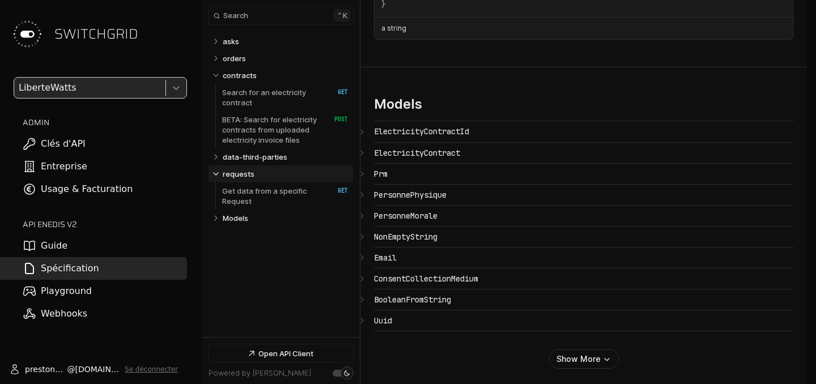
scroll to position [3600, 0]
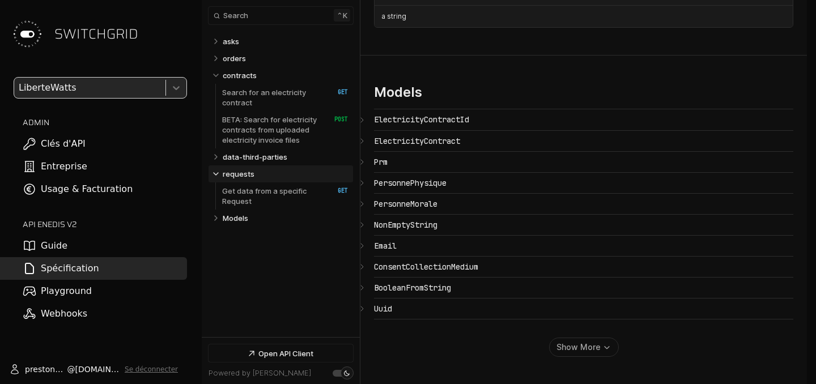
click at [569, 340] on button "Show More" at bounding box center [584, 347] width 70 height 19
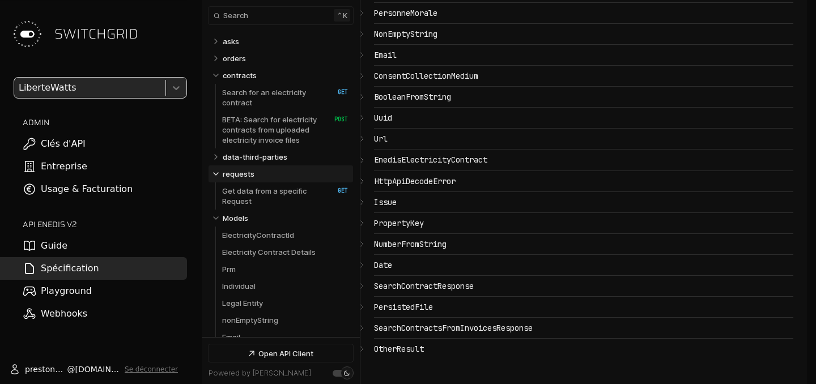
scroll to position [3793, 0]
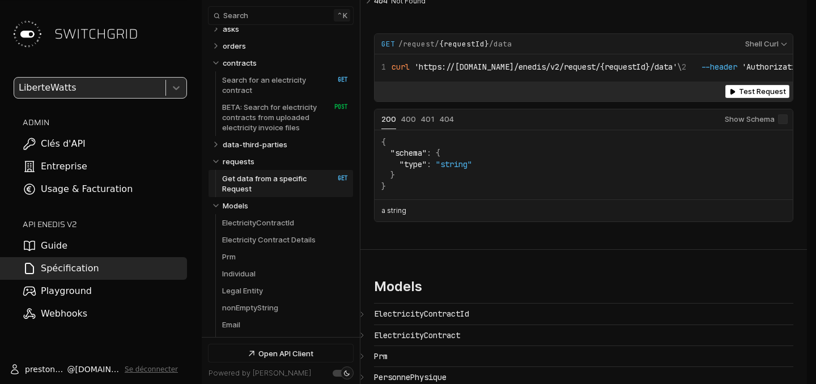
scroll to position [12, 0]
click at [217, 146] on icon "Table of contents for Api" at bounding box center [215, 144] width 9 height 9
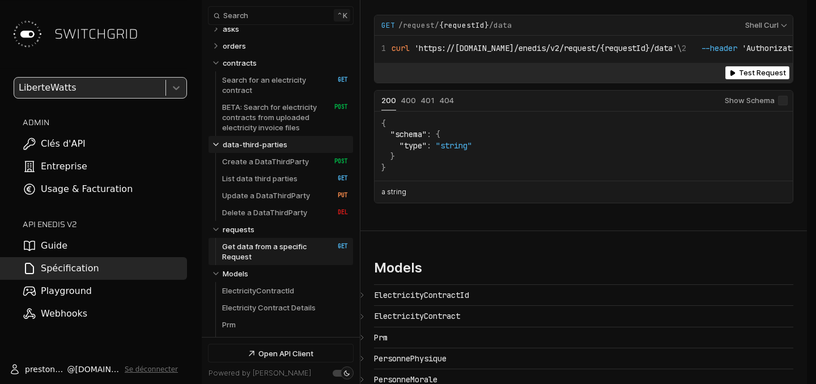
select select "**********"
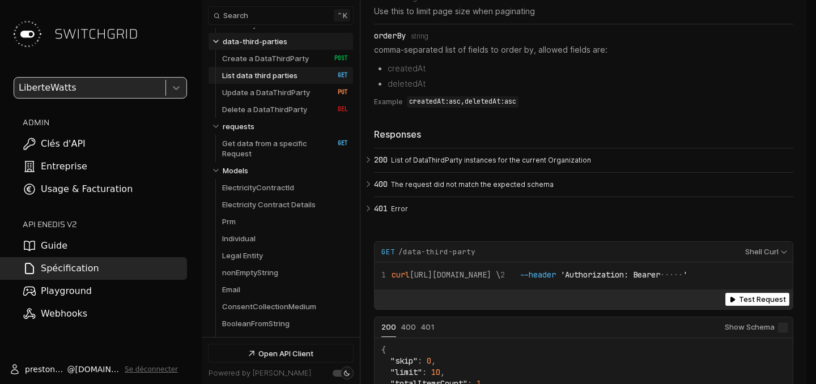
select select "**********"
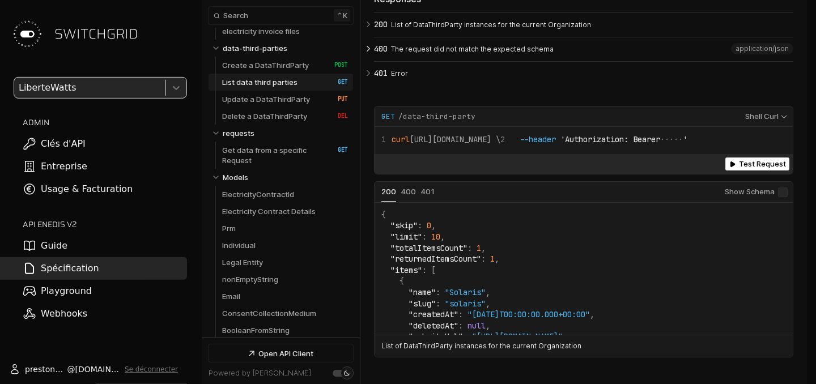
scroll to position [3501, 0]
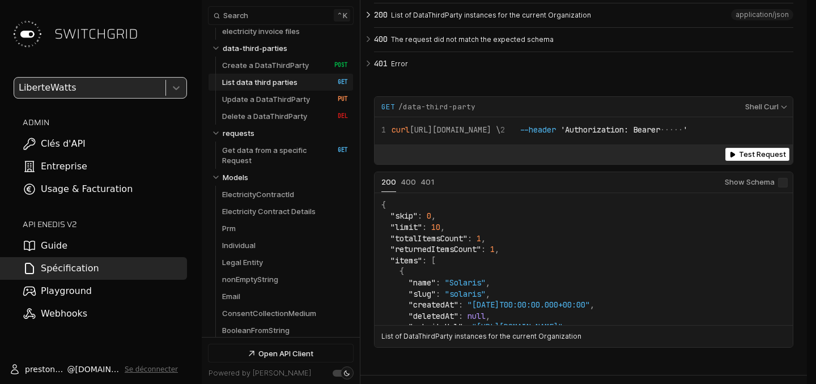
click at [369, 17] on icon "Open API Documentation for Api" at bounding box center [368, 14] width 3 height 5
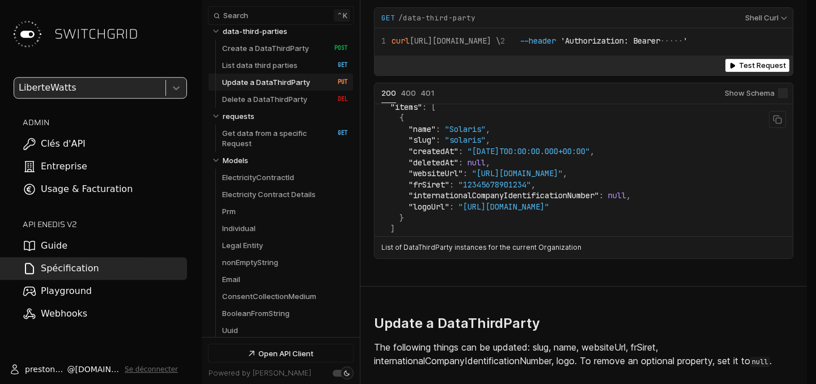
scroll to position [63, 0]
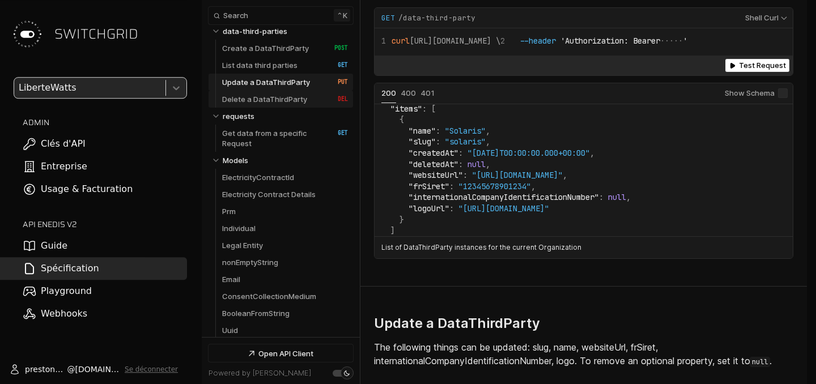
click at [260, 101] on p "Delete a DataThirdParty" at bounding box center [264, 99] width 85 height 10
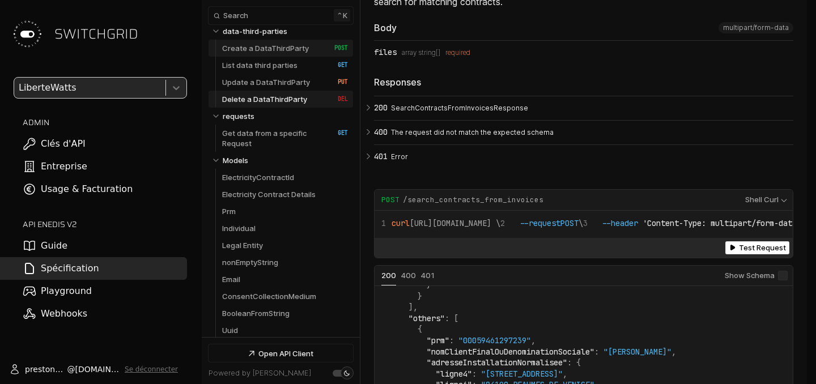
click at [262, 49] on p "Create a DataThirdParty" at bounding box center [265, 48] width 87 height 10
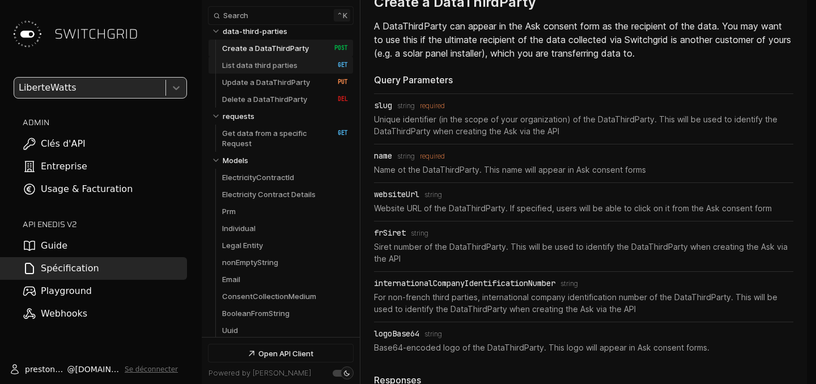
click at [261, 64] on p "List data third parties" at bounding box center [259, 65] width 75 height 10
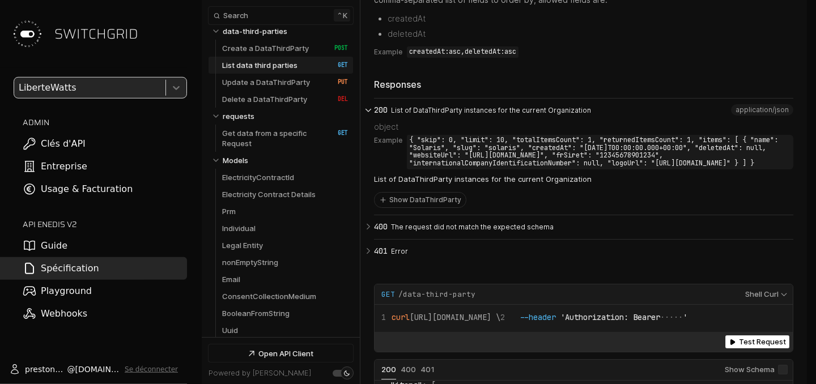
scroll to position [3407, 0]
click at [783, 113] on span "application/json" at bounding box center [761, 109] width 53 height 8
click at [258, 134] on p "Get data from a specific Request" at bounding box center [272, 138] width 100 height 20
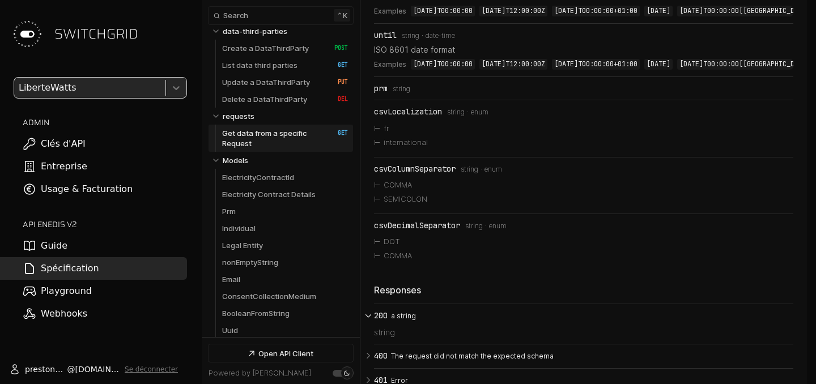
scroll to position [5958, 0]
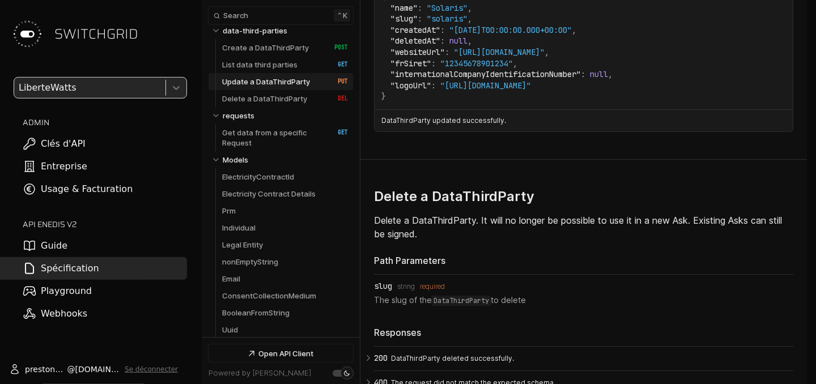
scroll to position [126, 0]
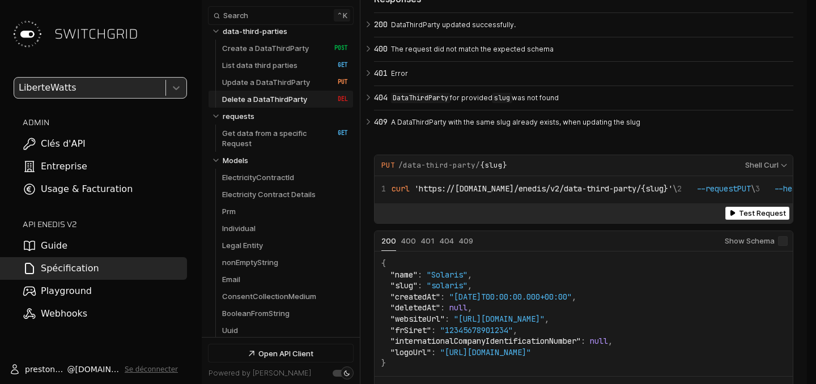
scroll to position [4906, 0]
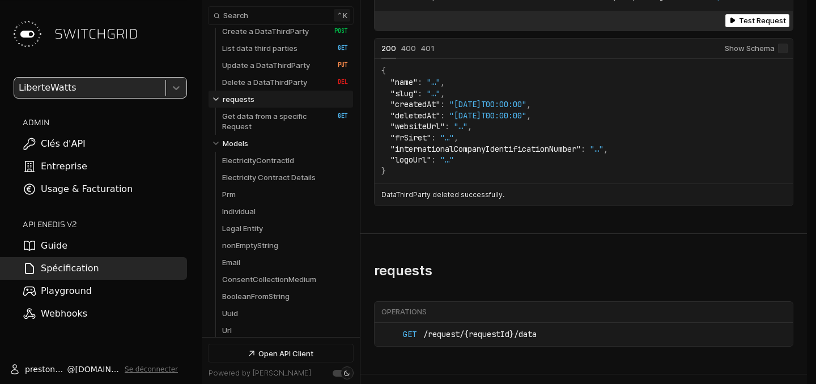
scroll to position [5289, 0]
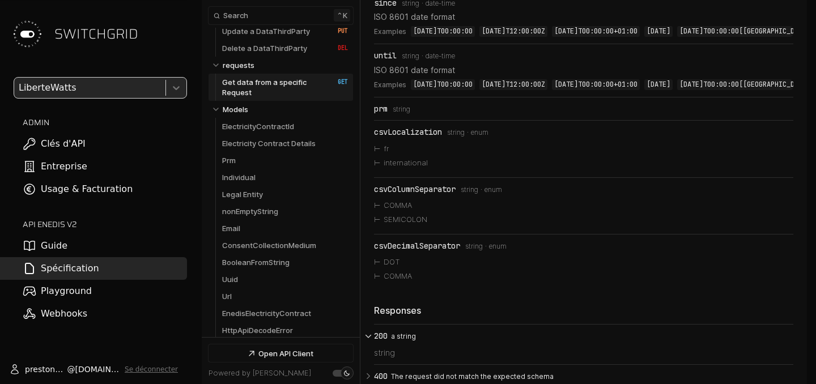
scroll to position [5937, 0]
click at [148, 242] on link "Guide" at bounding box center [93, 246] width 187 height 23
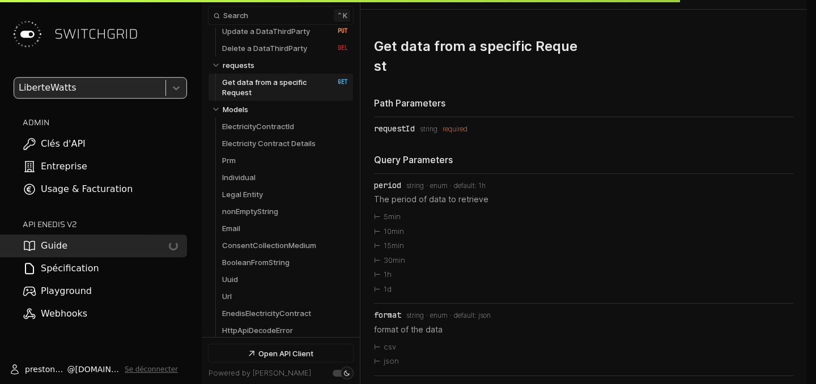
scroll to position [6320, 0]
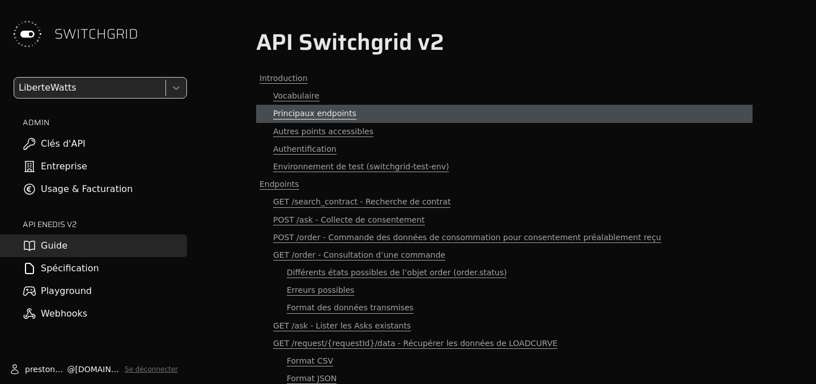
click at [407, 113] on link "Principaux endpoints" at bounding box center [504, 114] width 496 height 18
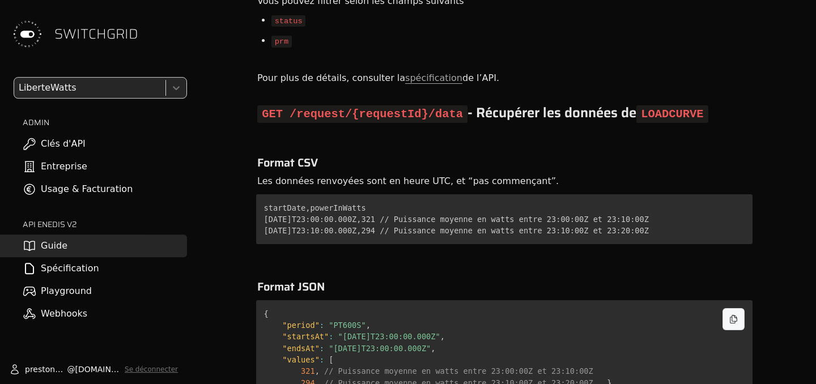
scroll to position [7332, 0]
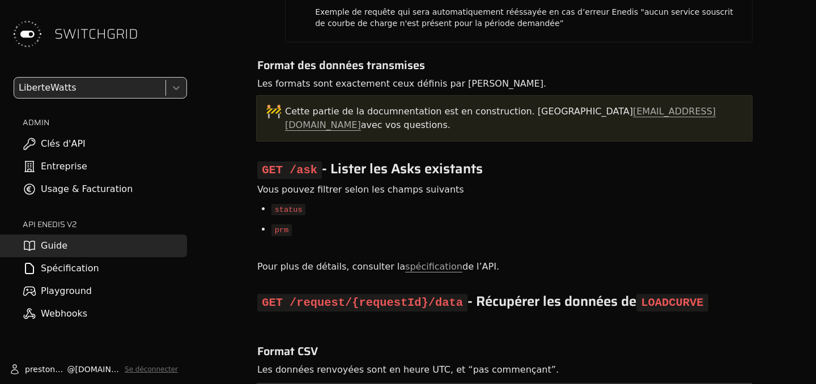
scroll to position [7143, 0]
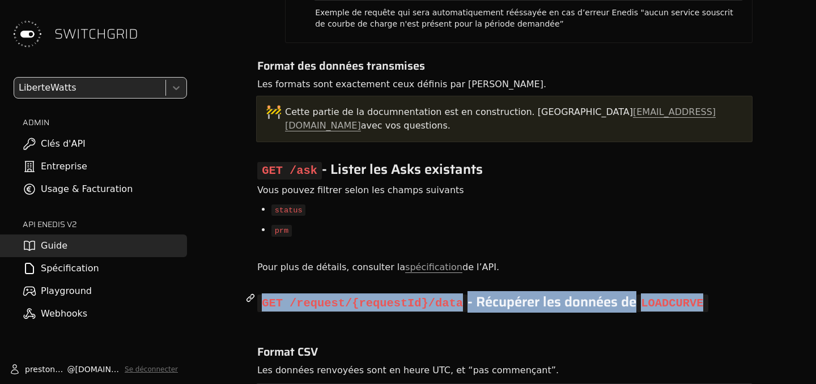
drag, startPoint x: 263, startPoint y: 62, endPoint x: 696, endPoint y: 66, distance: 432.8
click at [696, 291] on span "GET /request/{requestId}/data - Récupérer les données de LOADCURVE" at bounding box center [482, 302] width 451 height 22
copy span "GET /request/{requestId}/data - Récupérer les données de LOADCURVE"
